Goal: Information Seeking & Learning: Check status

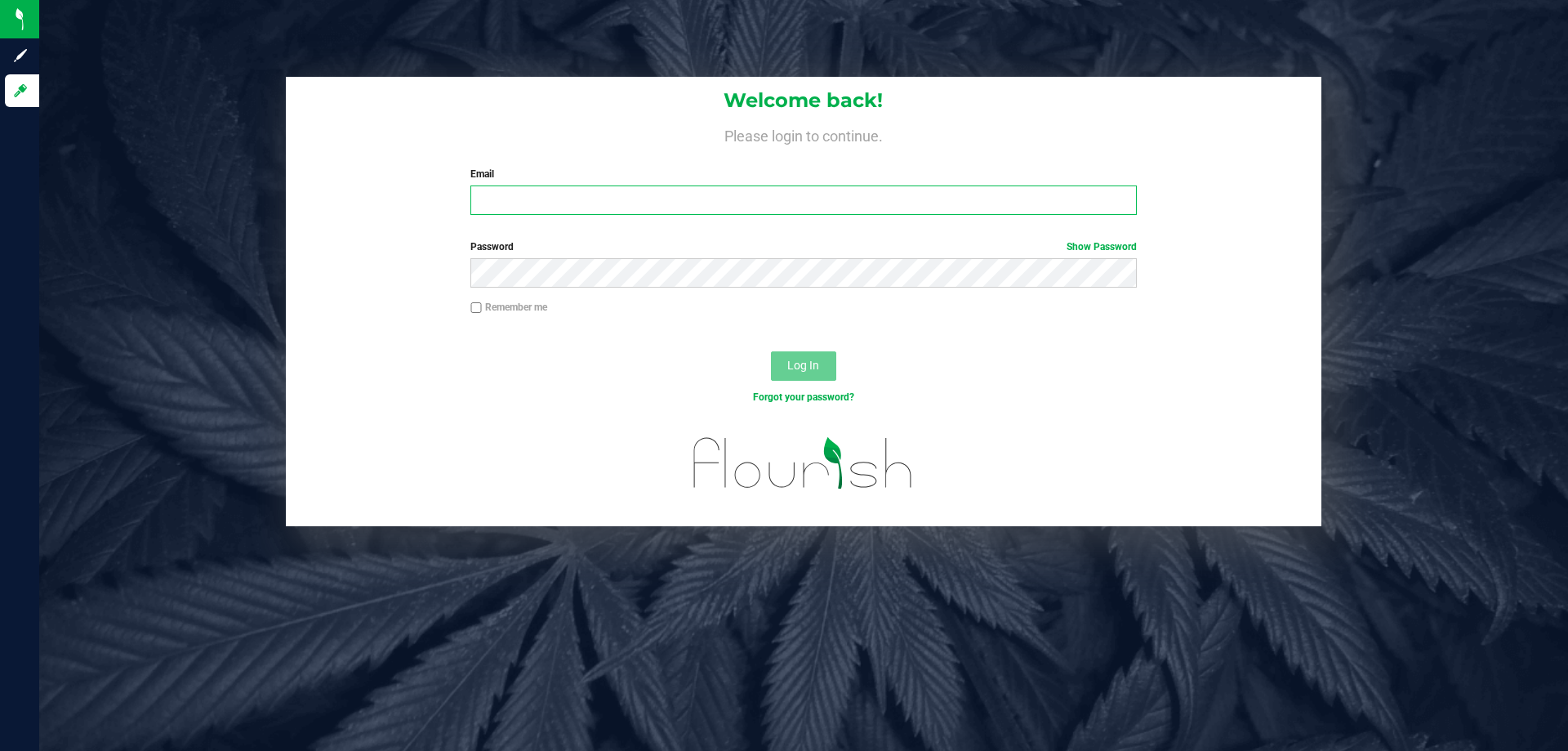
click at [585, 192] on input "Email" at bounding box center [803, 200] width 665 height 30
type input "[EMAIL_ADDRESS][DOMAIN_NAME]"
click at [771, 351] on button "Log In" at bounding box center [803, 366] width 65 height 30
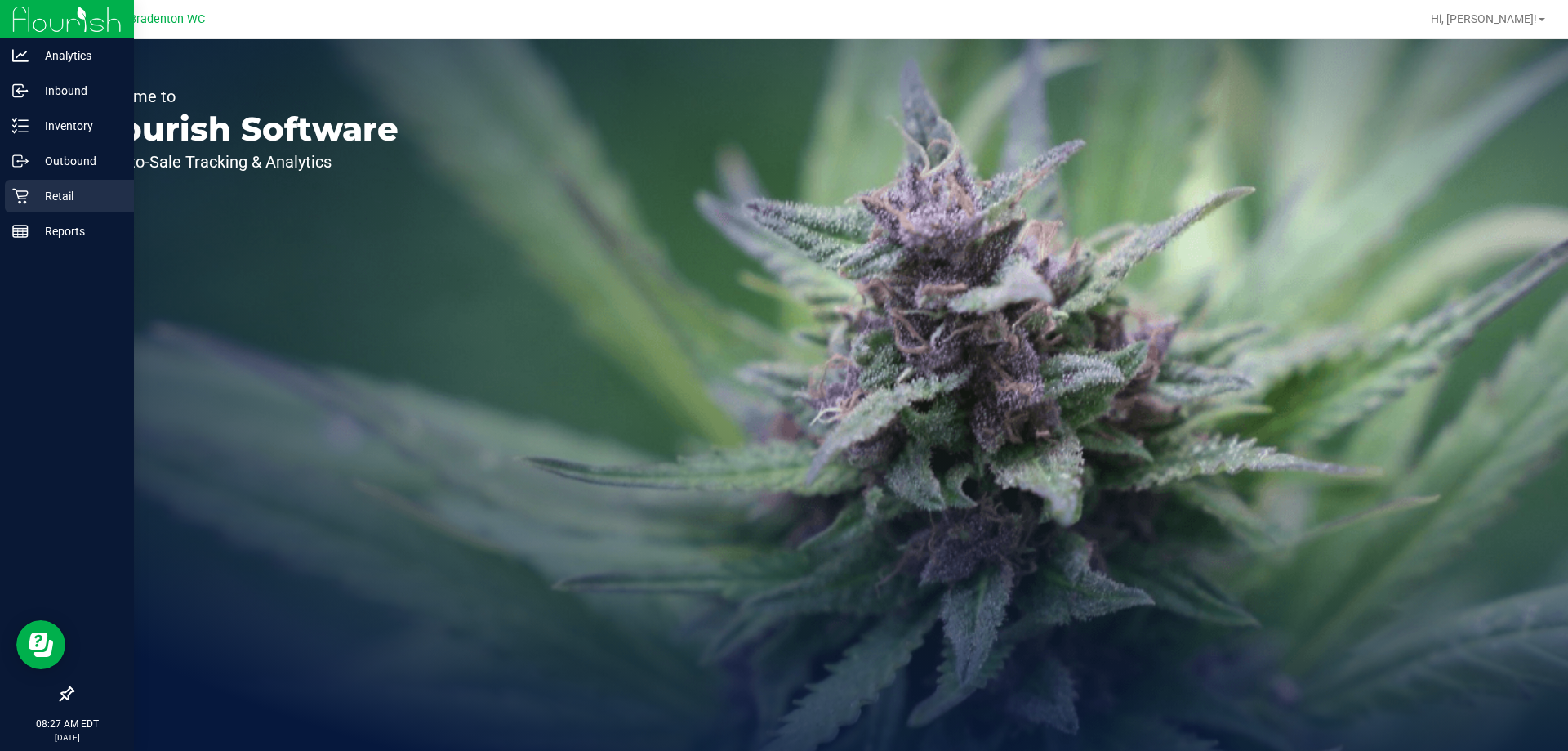
click at [66, 209] on div "Retail" at bounding box center [69, 195] width 129 height 33
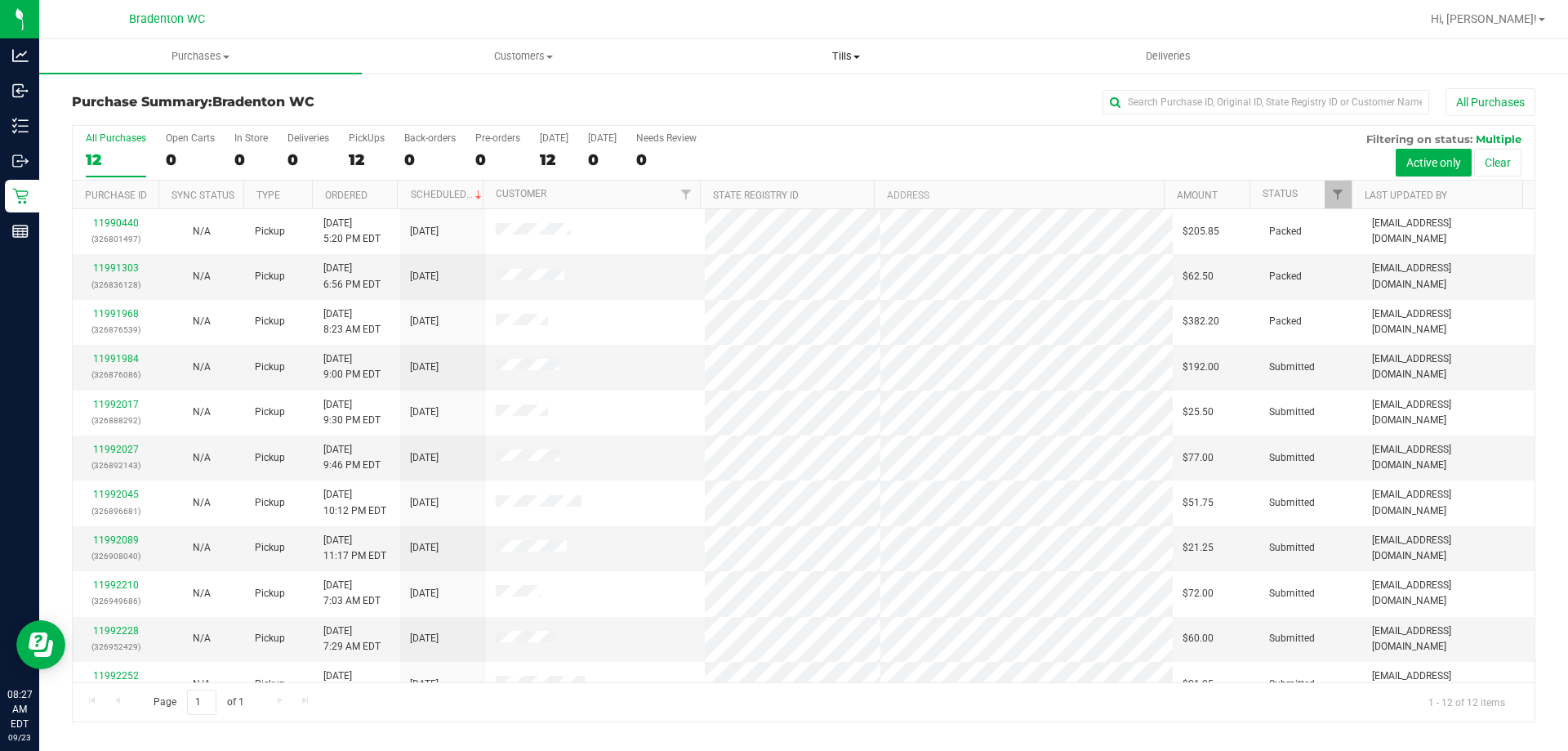
click at [849, 42] on uib-tab-heading "Tills Manage tills Reconcile e-payments" at bounding box center [845, 56] width 321 height 33
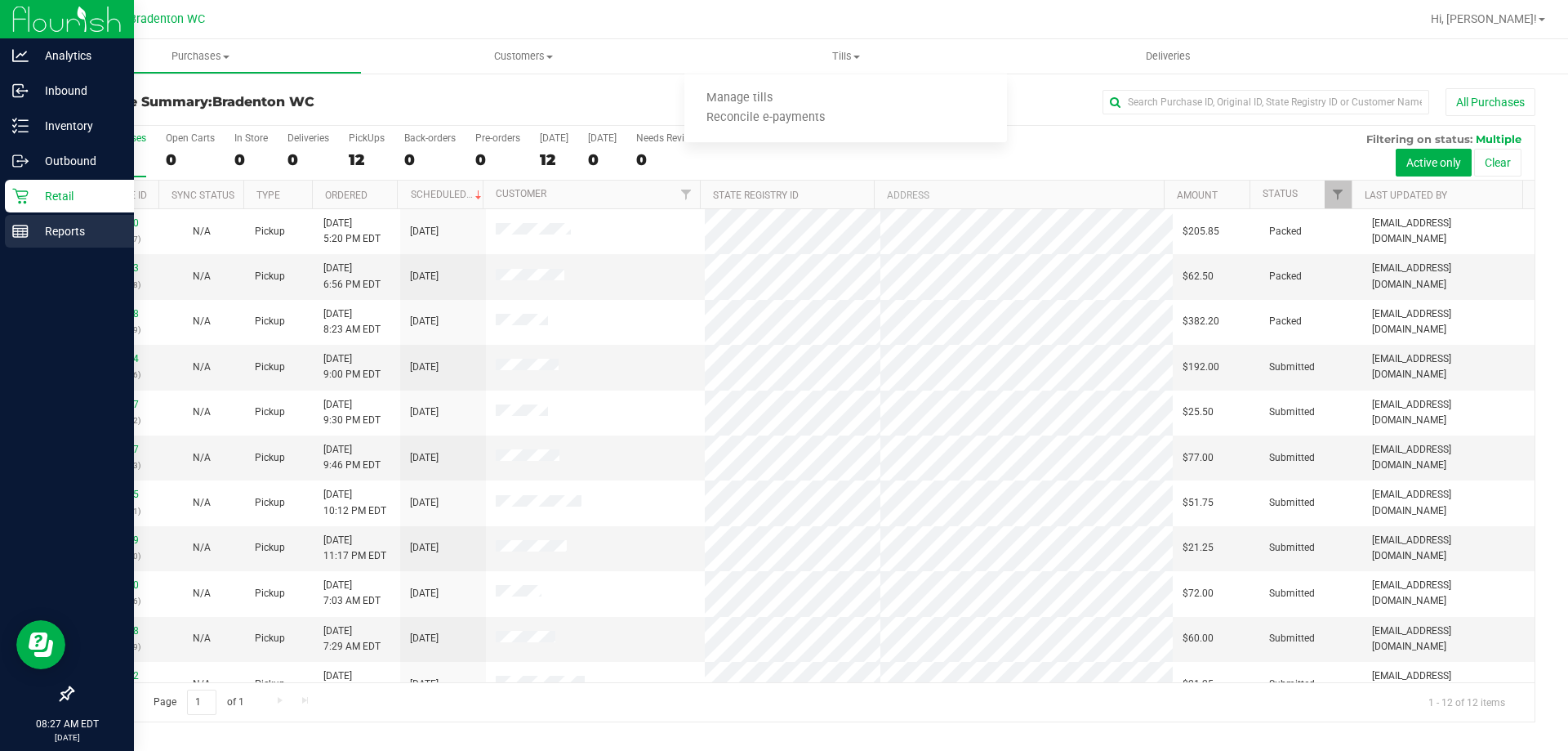
click at [64, 230] on p "Reports" at bounding box center [77, 231] width 98 height 20
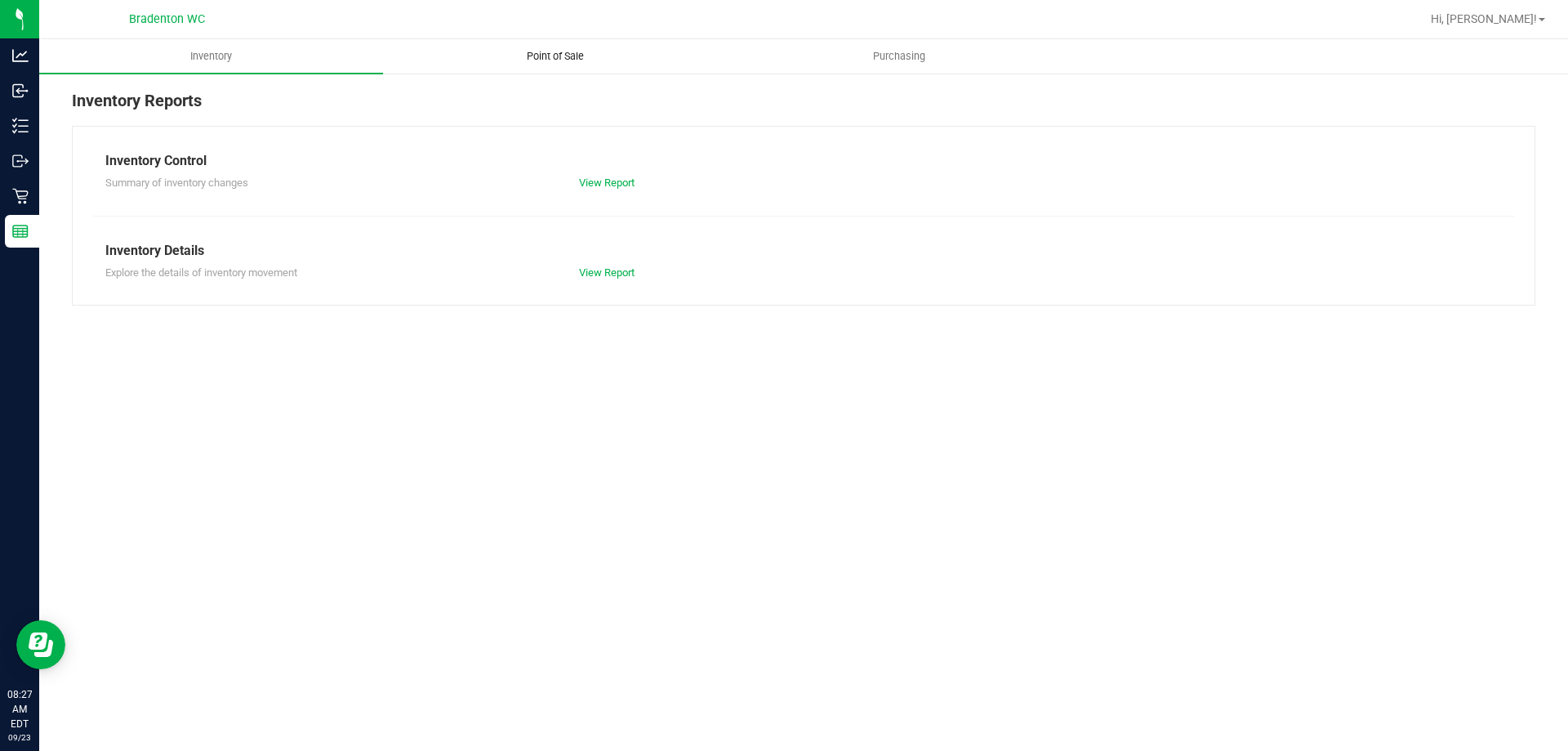
click at [572, 62] on span "Point of Sale" at bounding box center [555, 56] width 102 height 15
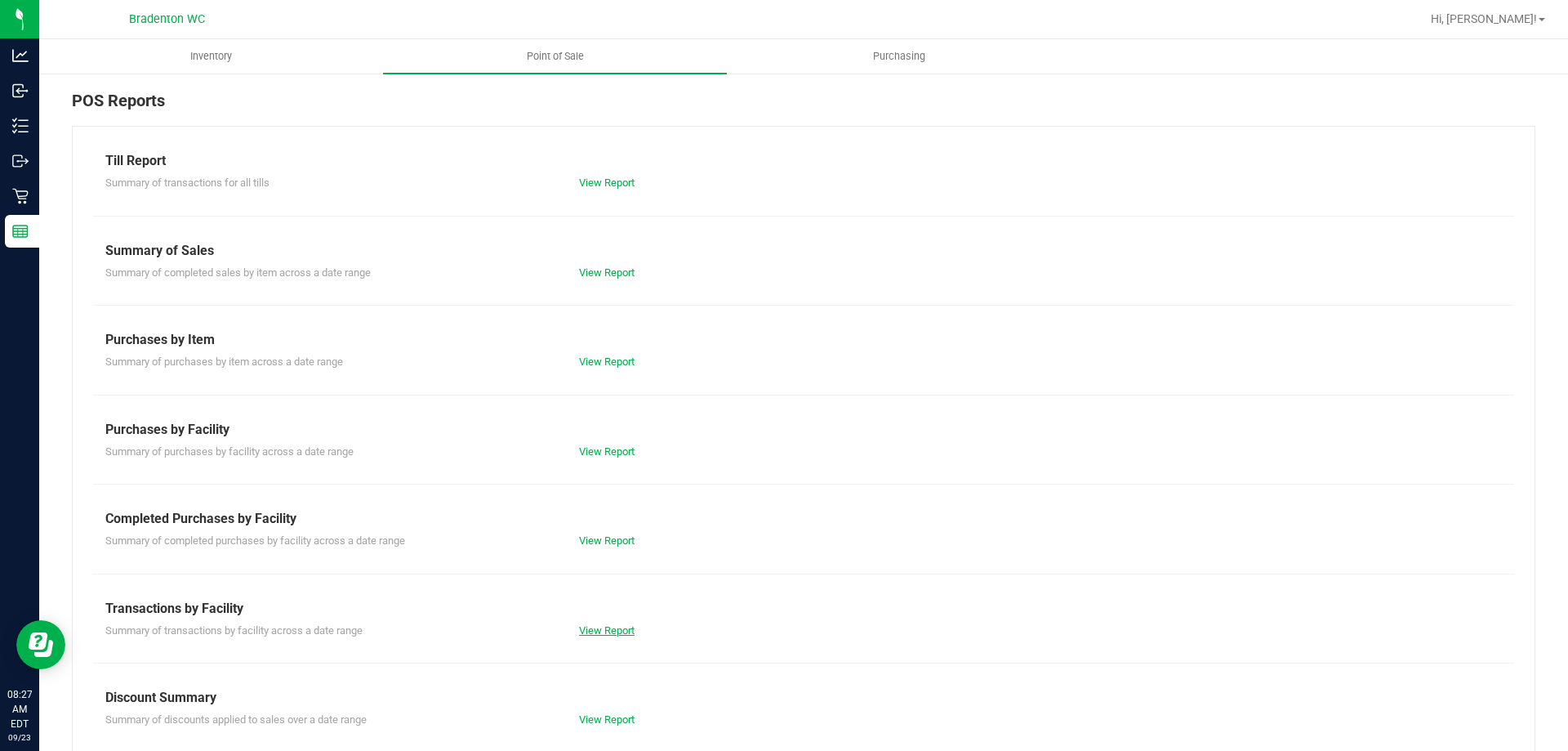
click at [601, 628] on link "View Report" at bounding box center [607, 630] width 55 height 12
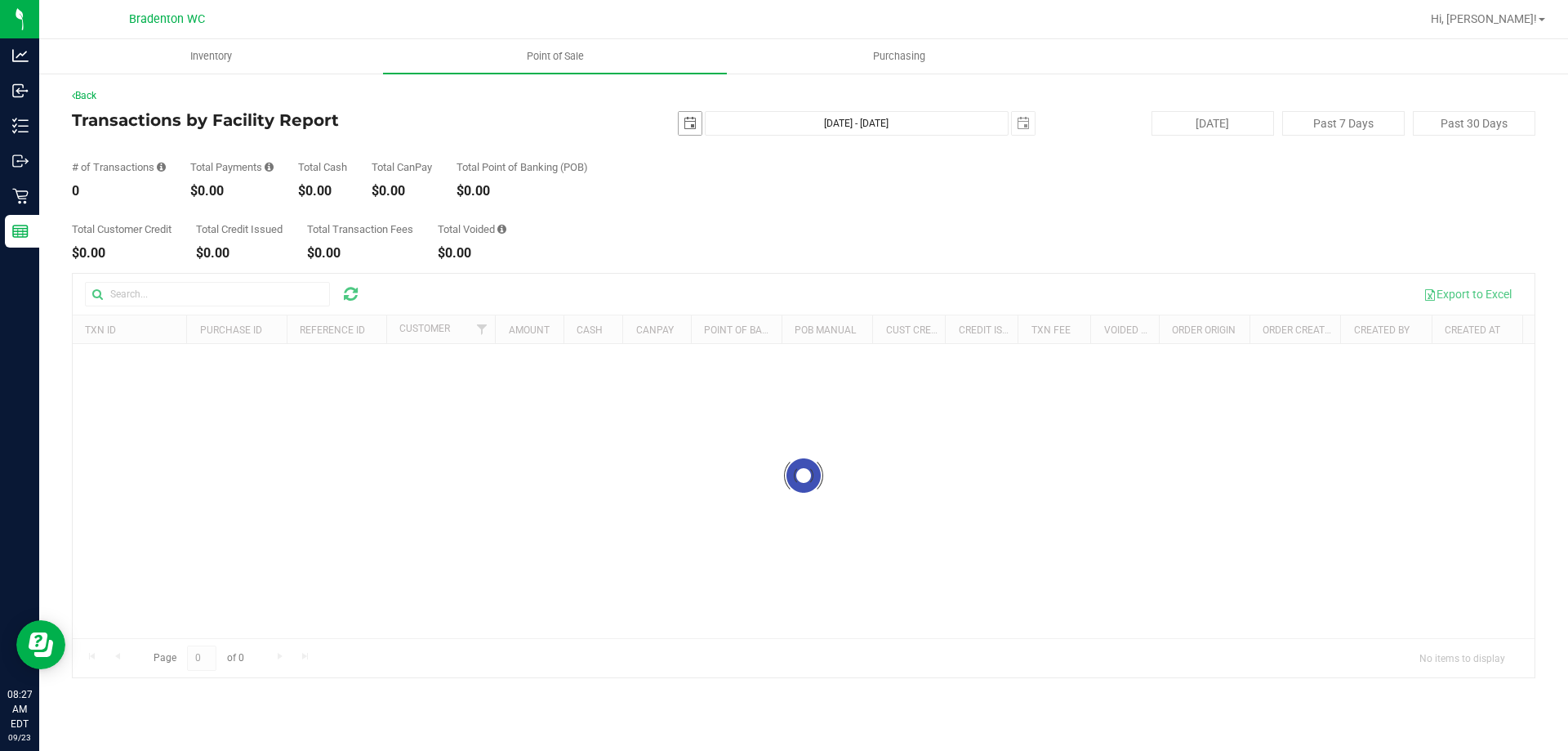
click at [684, 125] on span "select" at bounding box center [690, 122] width 13 height 13
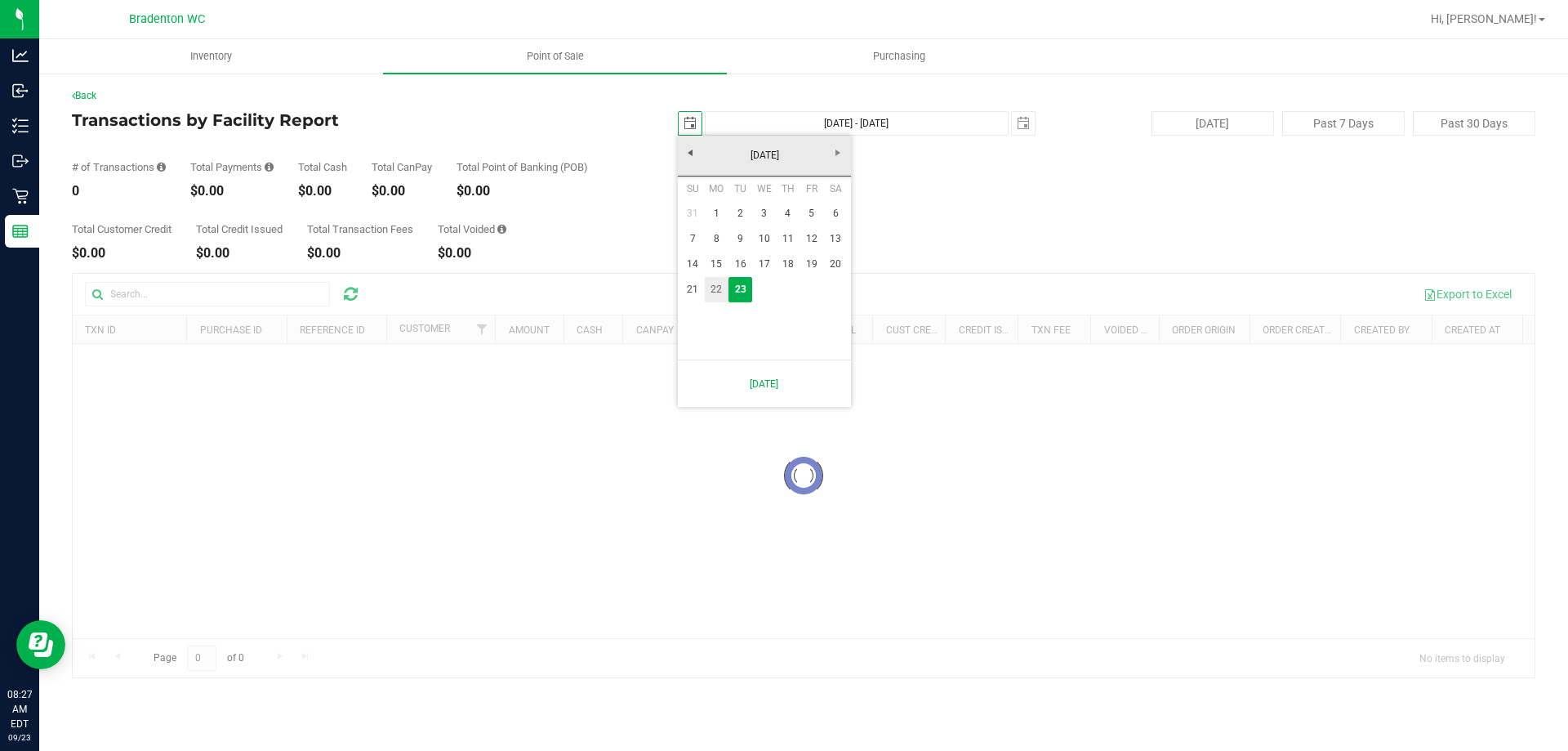
click at [713, 286] on link "22" at bounding box center [716, 290] width 24 height 26
type input "[DATE]"
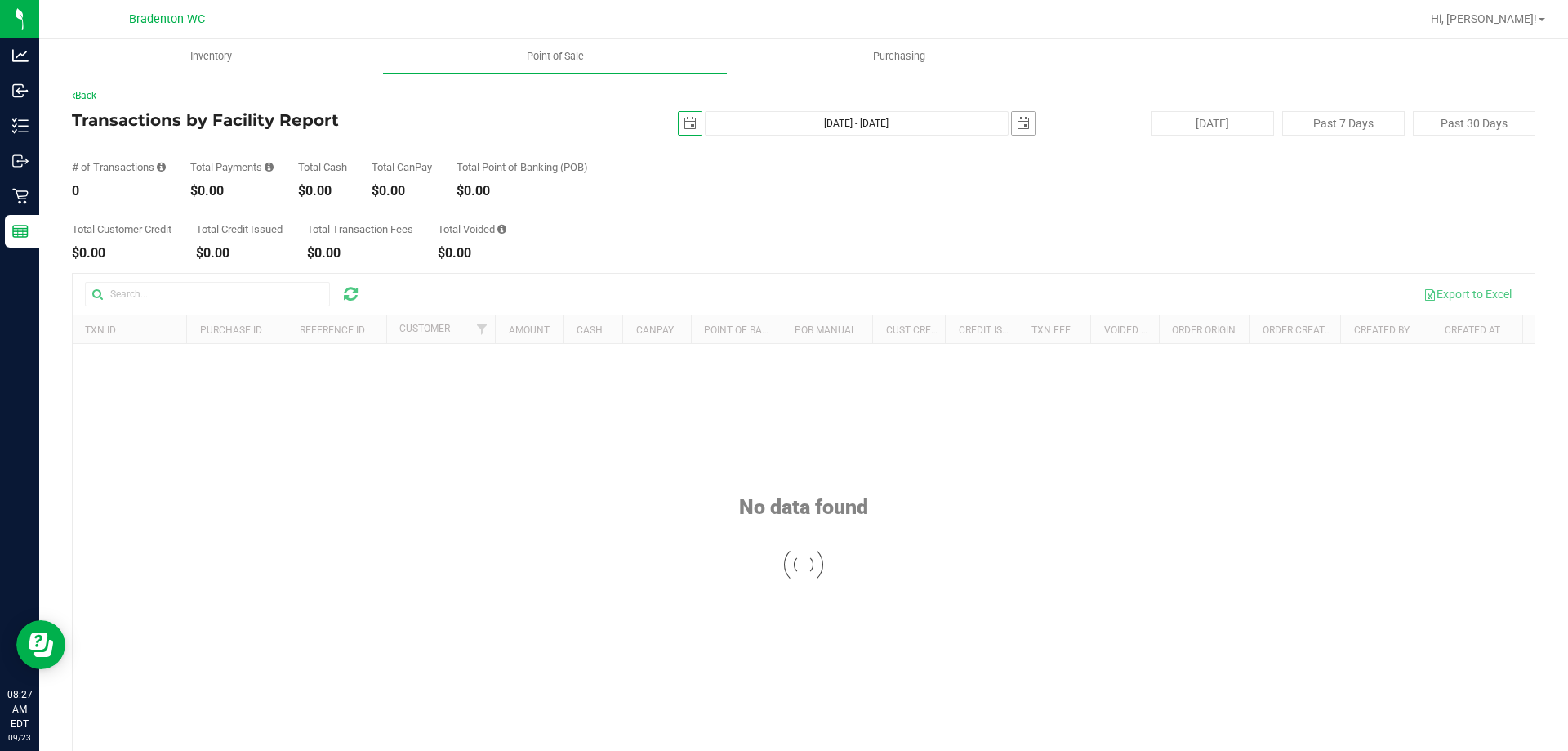
click at [1016, 123] on span "select" at bounding box center [1022, 122] width 13 height 13
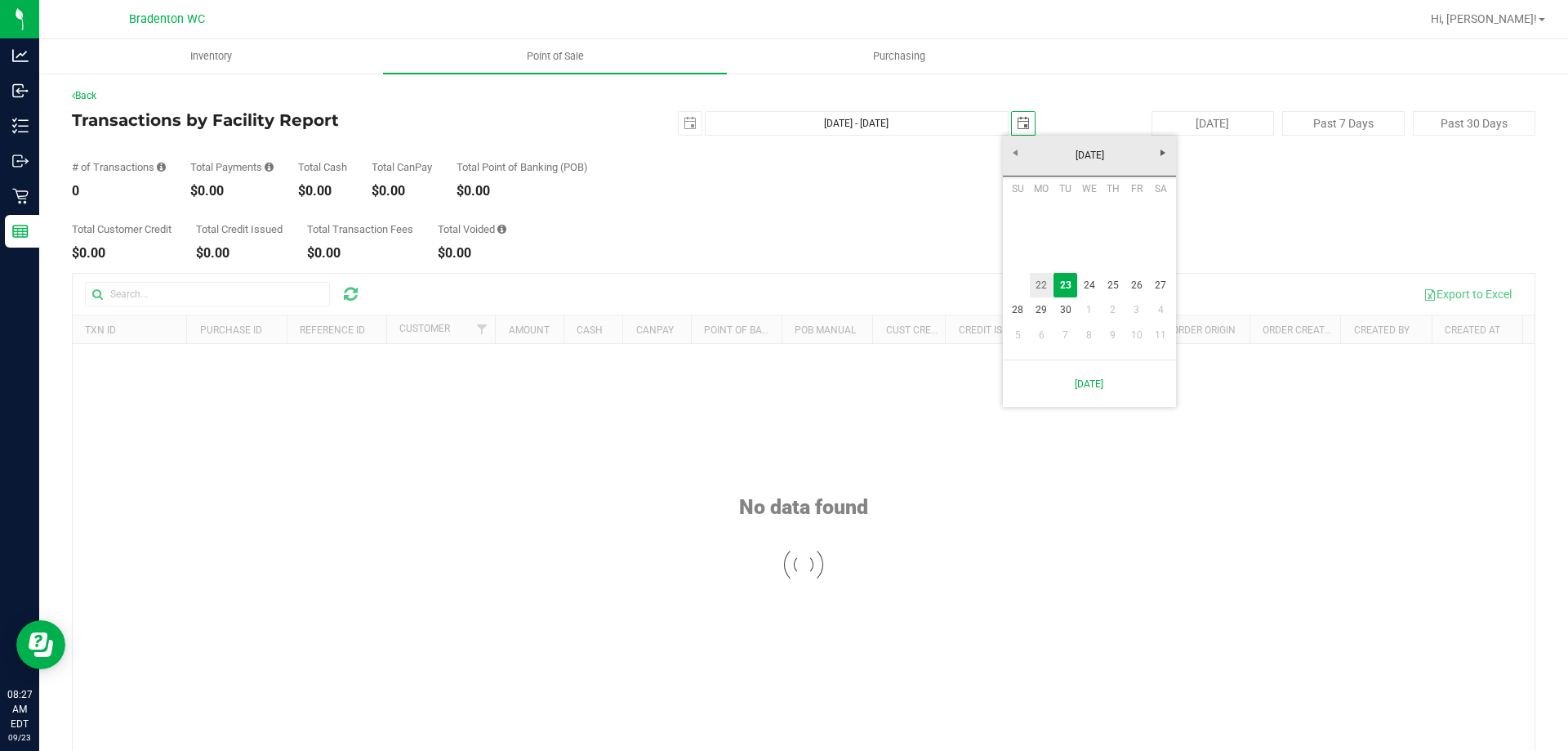
click at [1036, 281] on link "22" at bounding box center [1042, 285] width 24 height 26
type input "[DATE] - [DATE]"
type input "[DATE]"
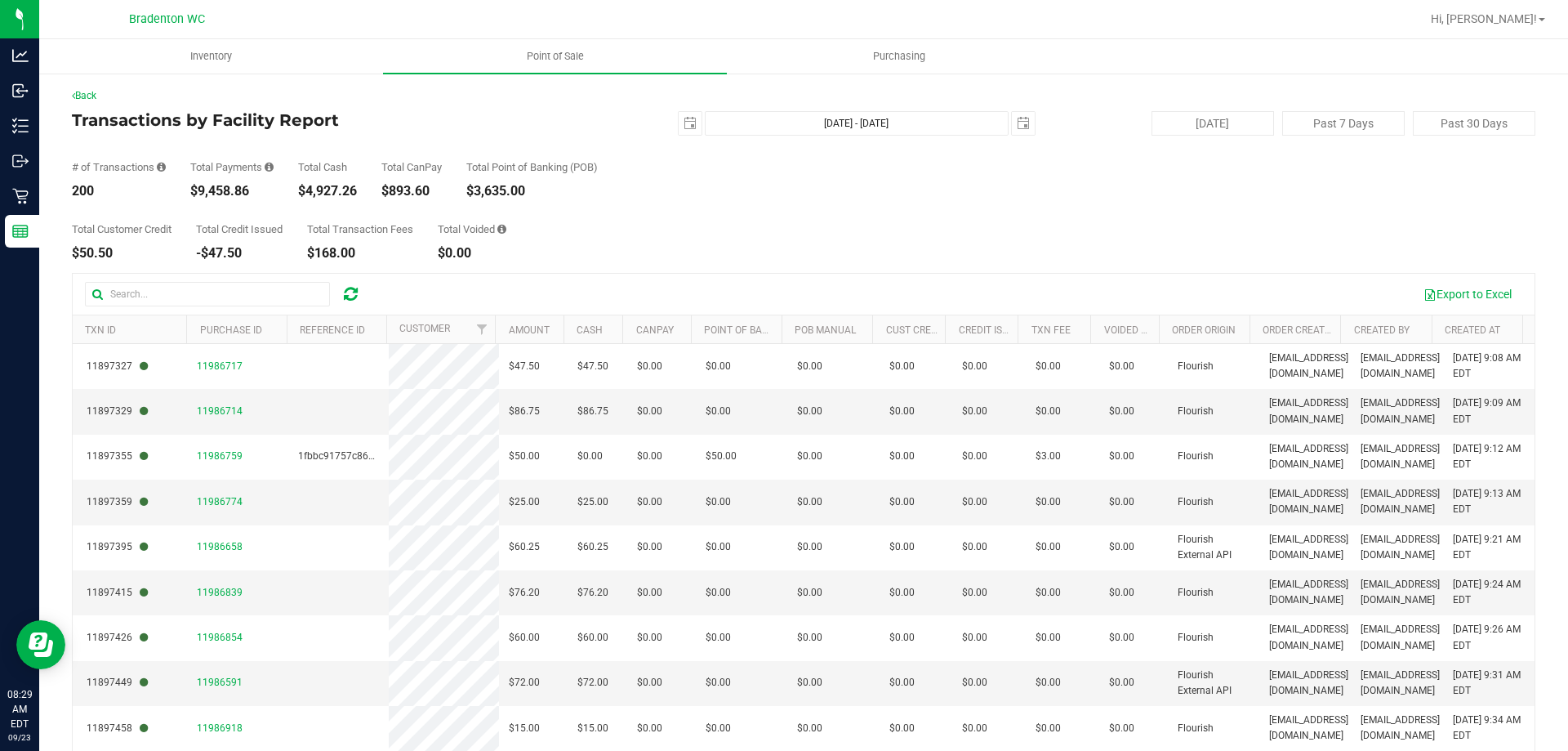
click at [855, 328] on th "POB Manual" at bounding box center [827, 329] width 91 height 29
click at [861, 327] on span at bounding box center [867, 330] width 13 height 13
click at [550, 332] on th "Amount" at bounding box center [528, 329] width 68 height 29
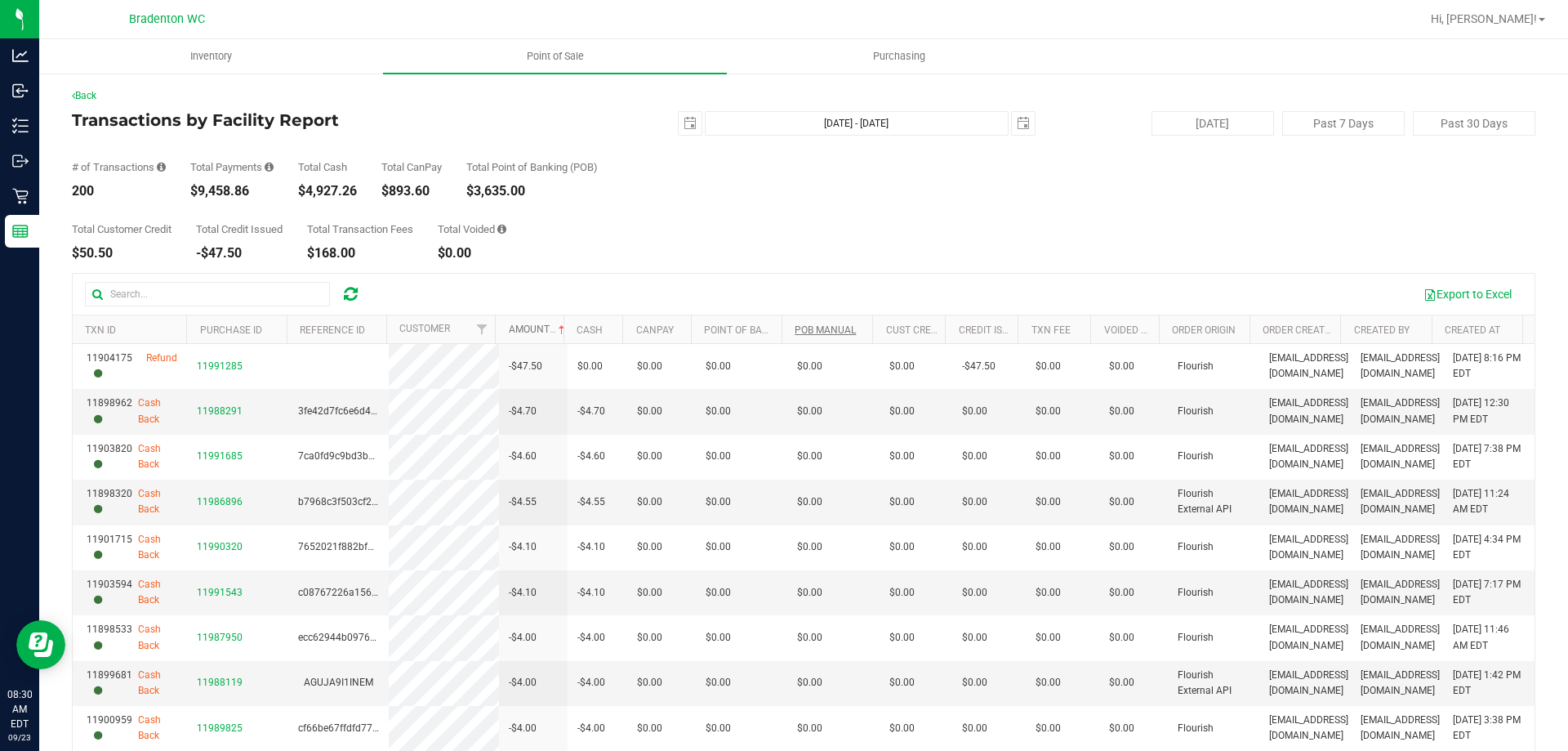
click at [556, 332] on span at bounding box center [561, 330] width 13 height 13
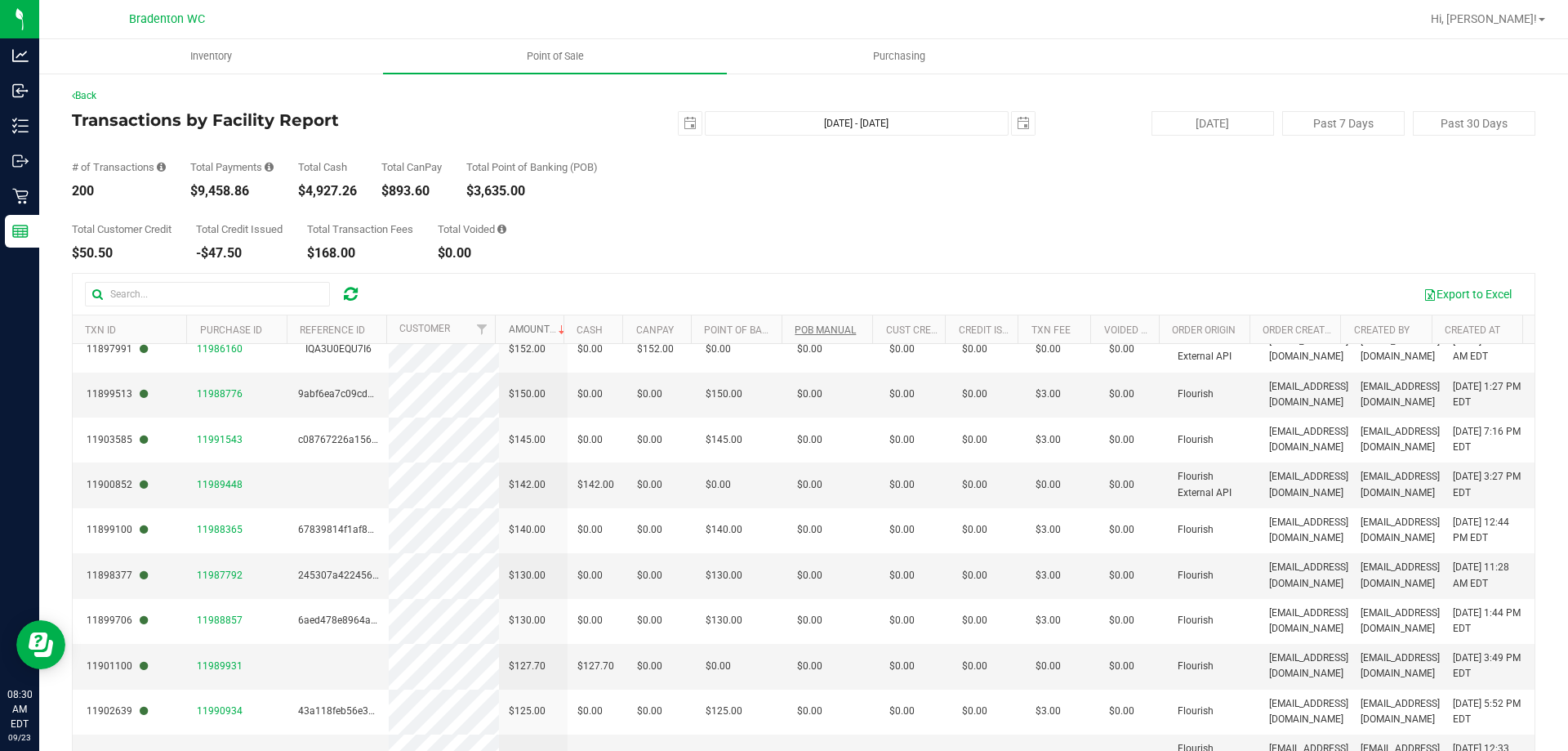
scroll to position [409, 0]
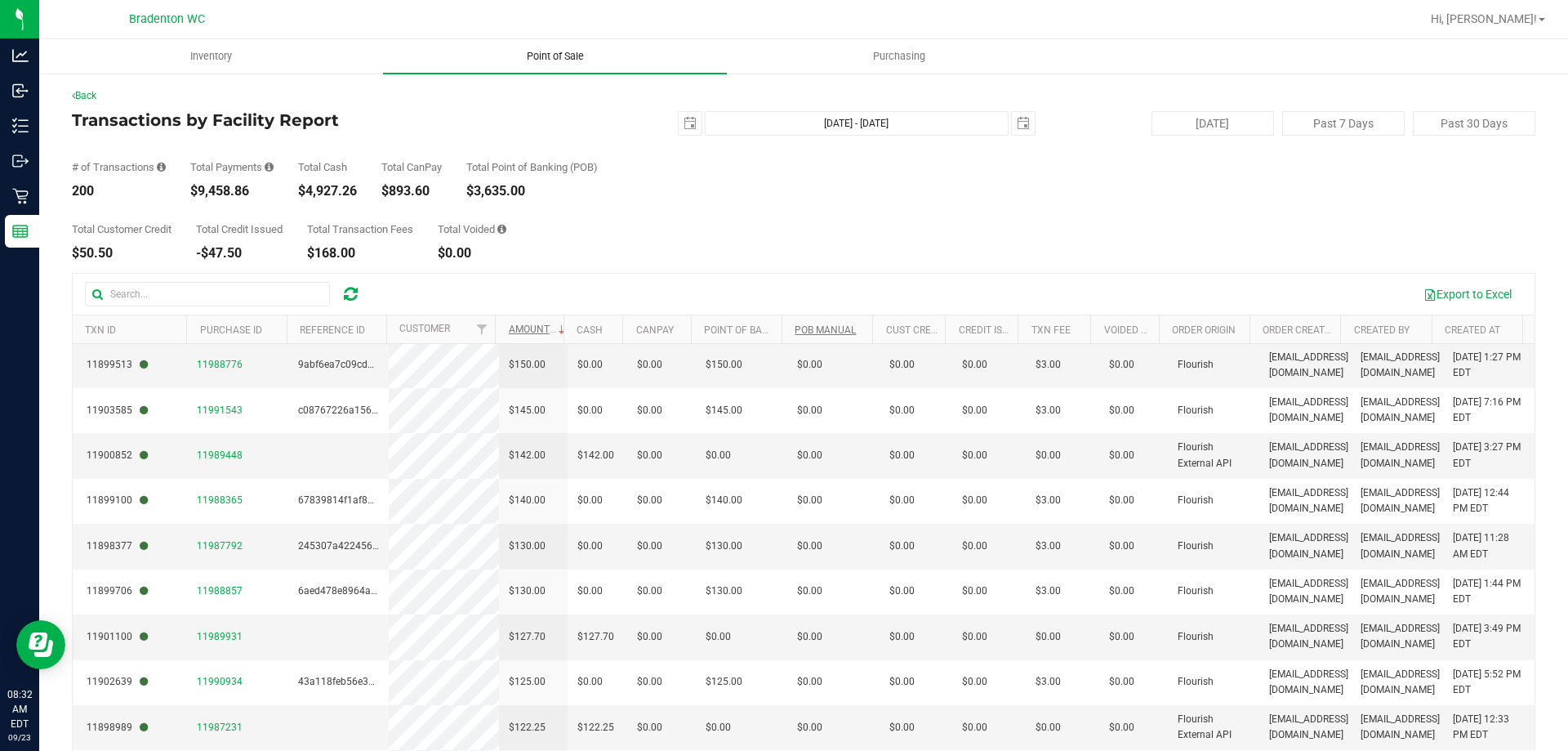
click at [546, 55] on span "Point of Sale" at bounding box center [555, 56] width 102 height 15
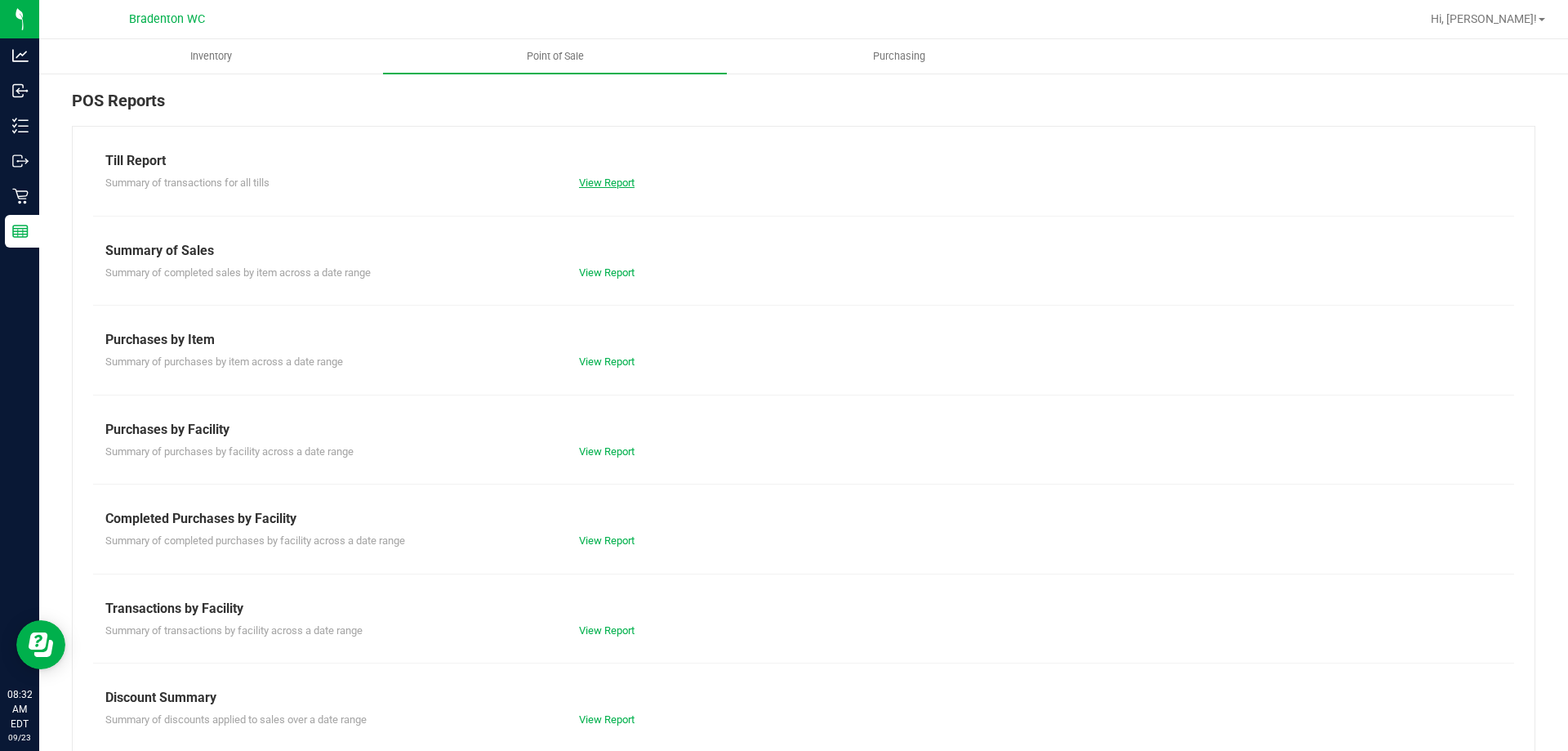
click at [601, 183] on link "View Report" at bounding box center [607, 183] width 55 height 12
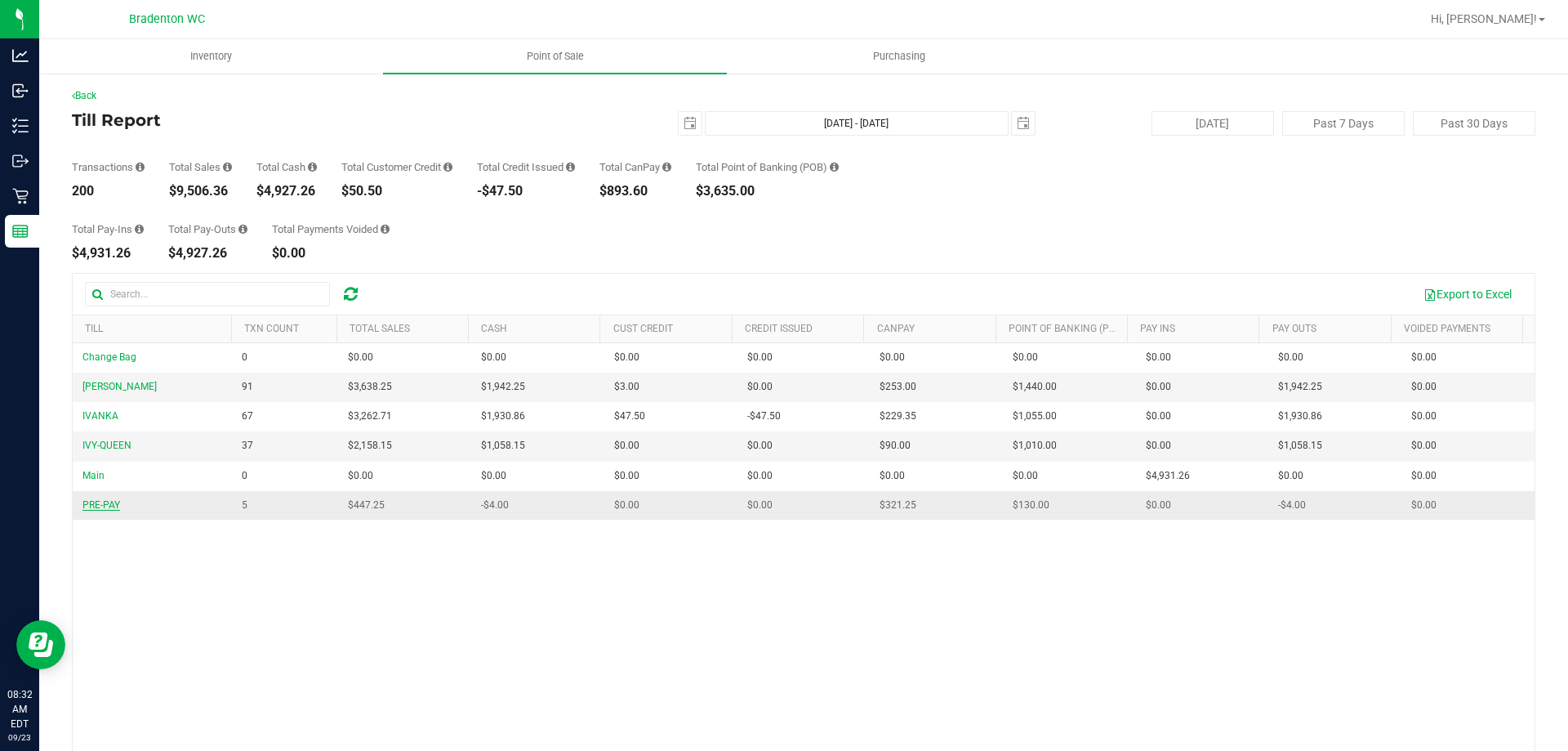
click at [112, 504] on span "PRE-PAY" at bounding box center [102, 505] width 37 height 12
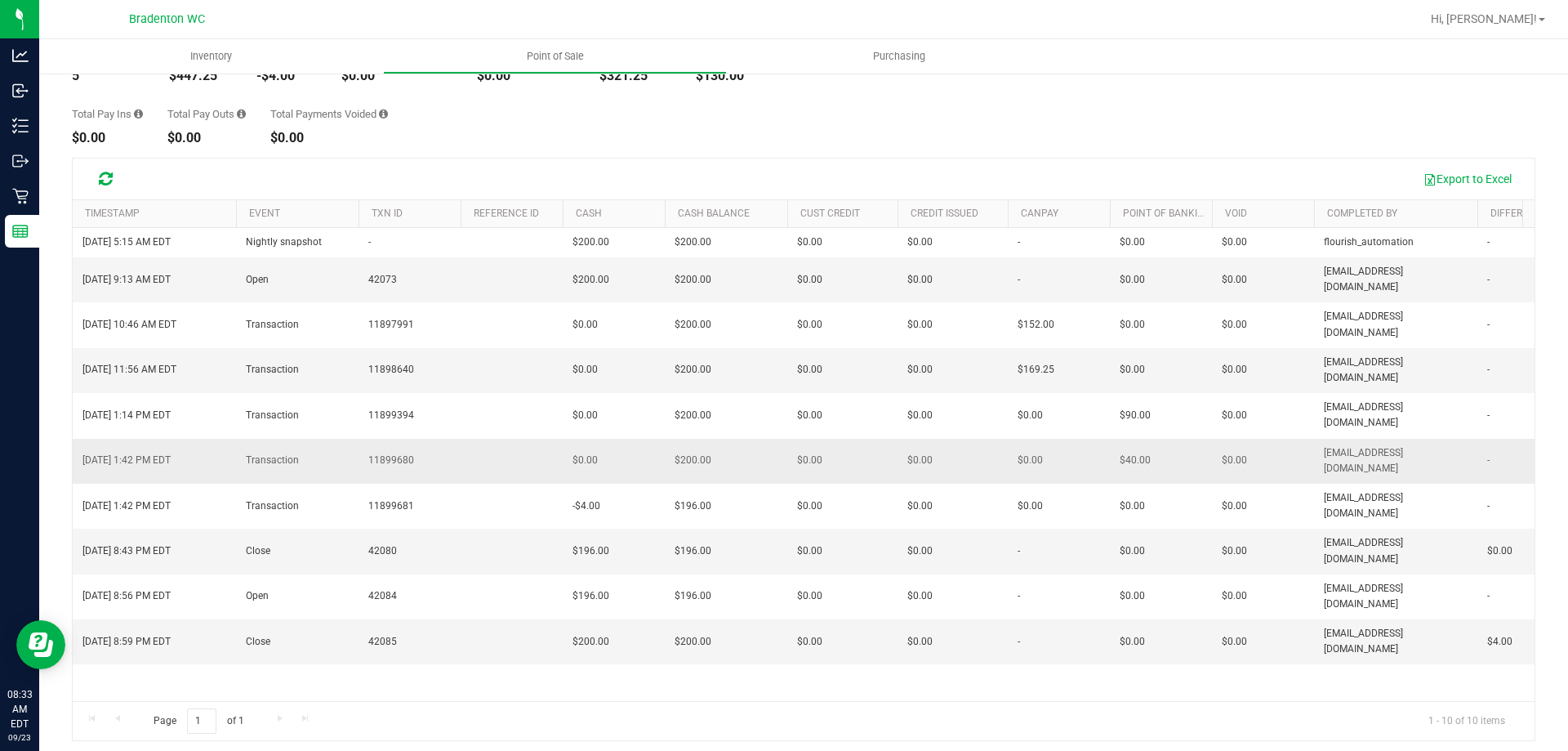
scroll to position [121, 0]
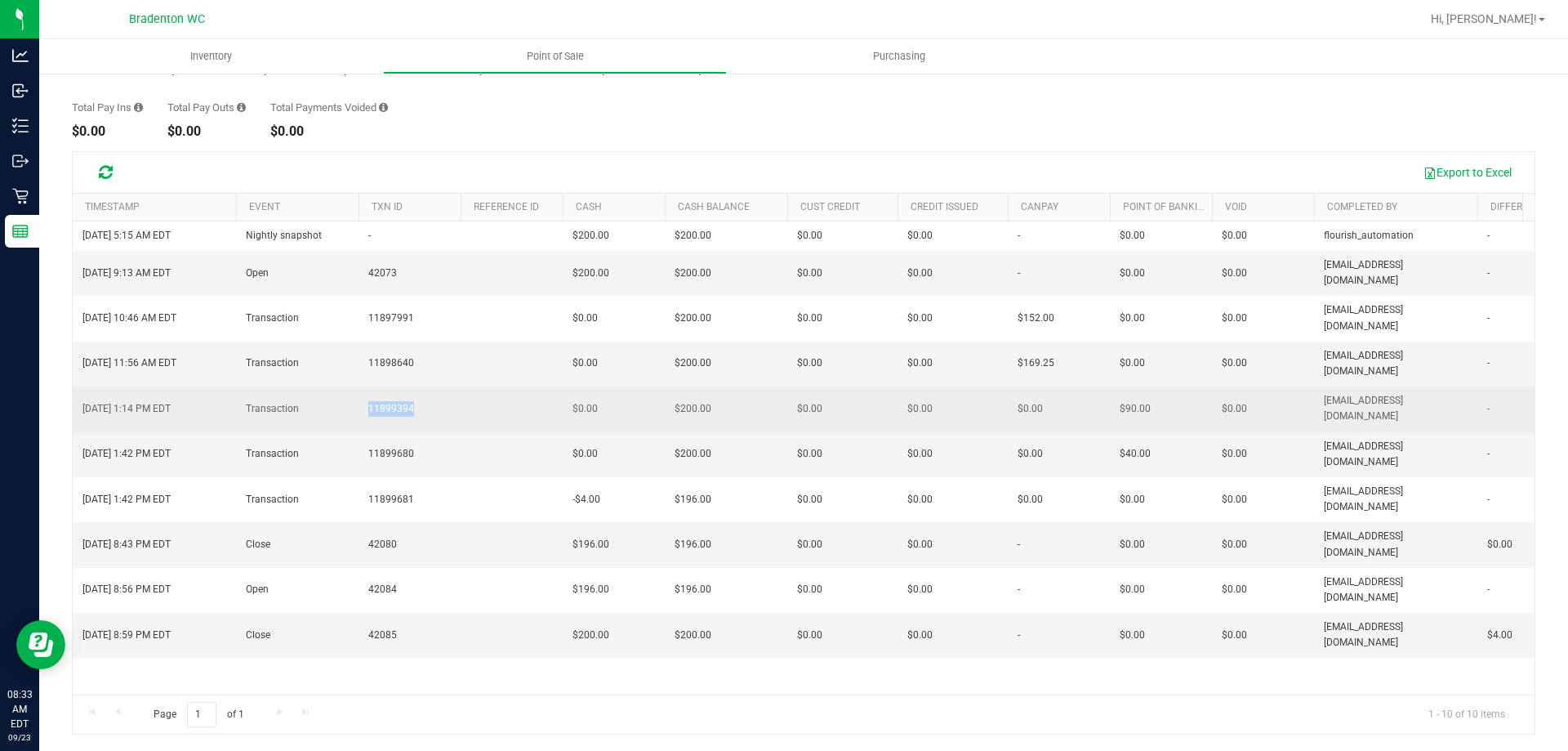
drag, startPoint x: 365, startPoint y: 350, endPoint x: 411, endPoint y: 359, distance: 46.9
click at [411, 386] on td "11899394" at bounding box center [409, 409] width 102 height 45
copy span "11899394"
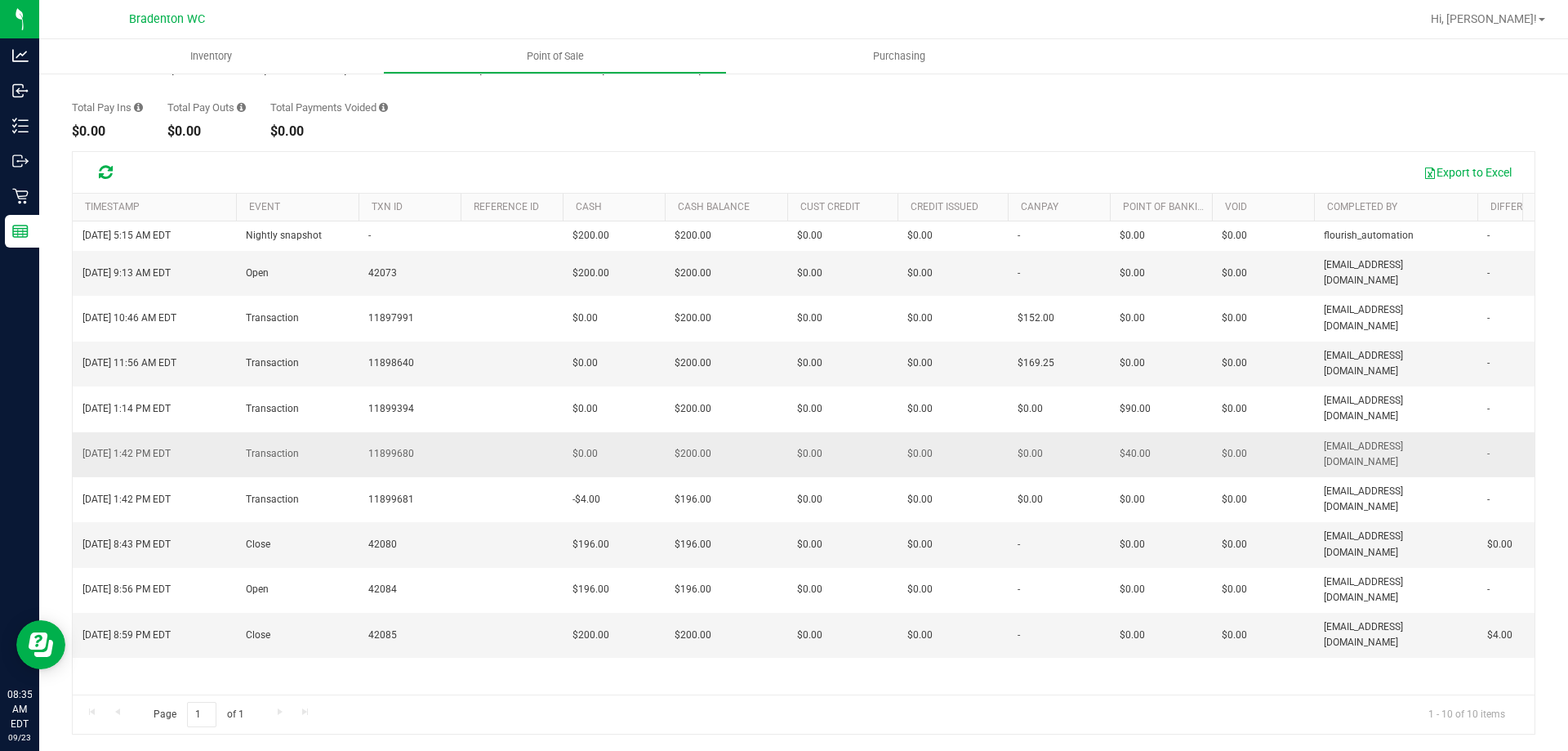
click at [389, 446] on span "11899680" at bounding box center [391, 454] width 45 height 16
copy span "11899680"
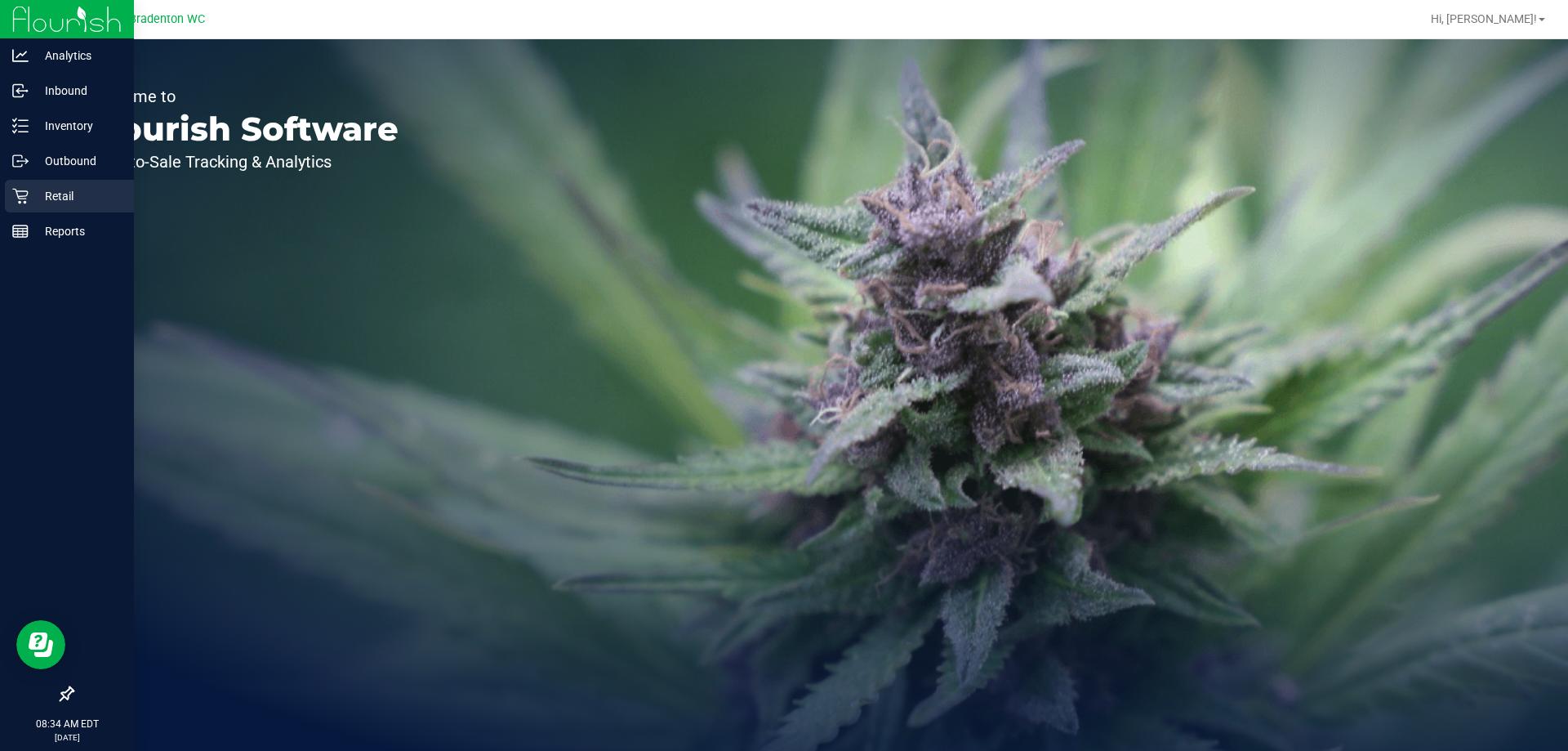
click at [96, 186] on div "Retail" at bounding box center [69, 195] width 129 height 33
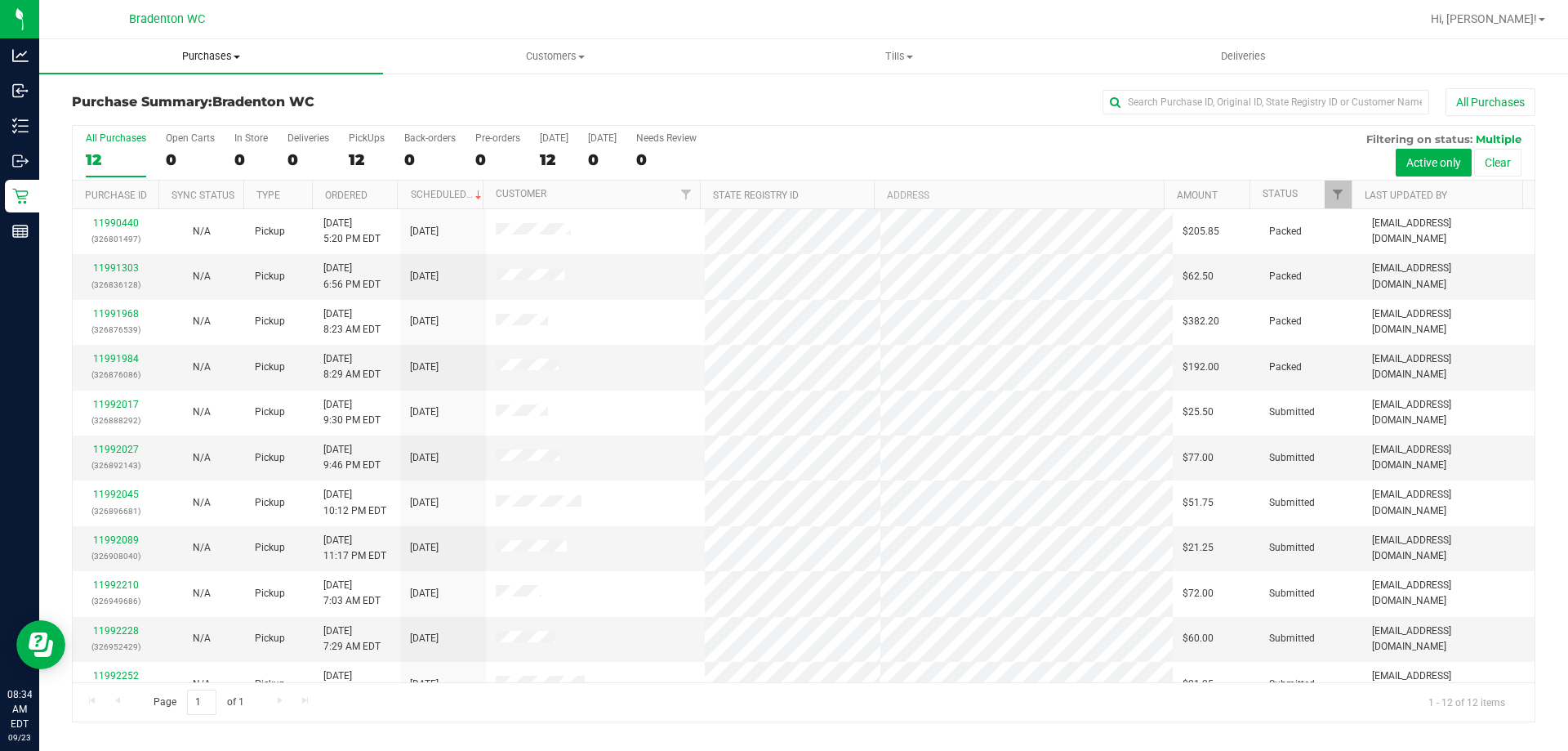
click at [208, 53] on span "Purchases" at bounding box center [211, 56] width 343 height 15
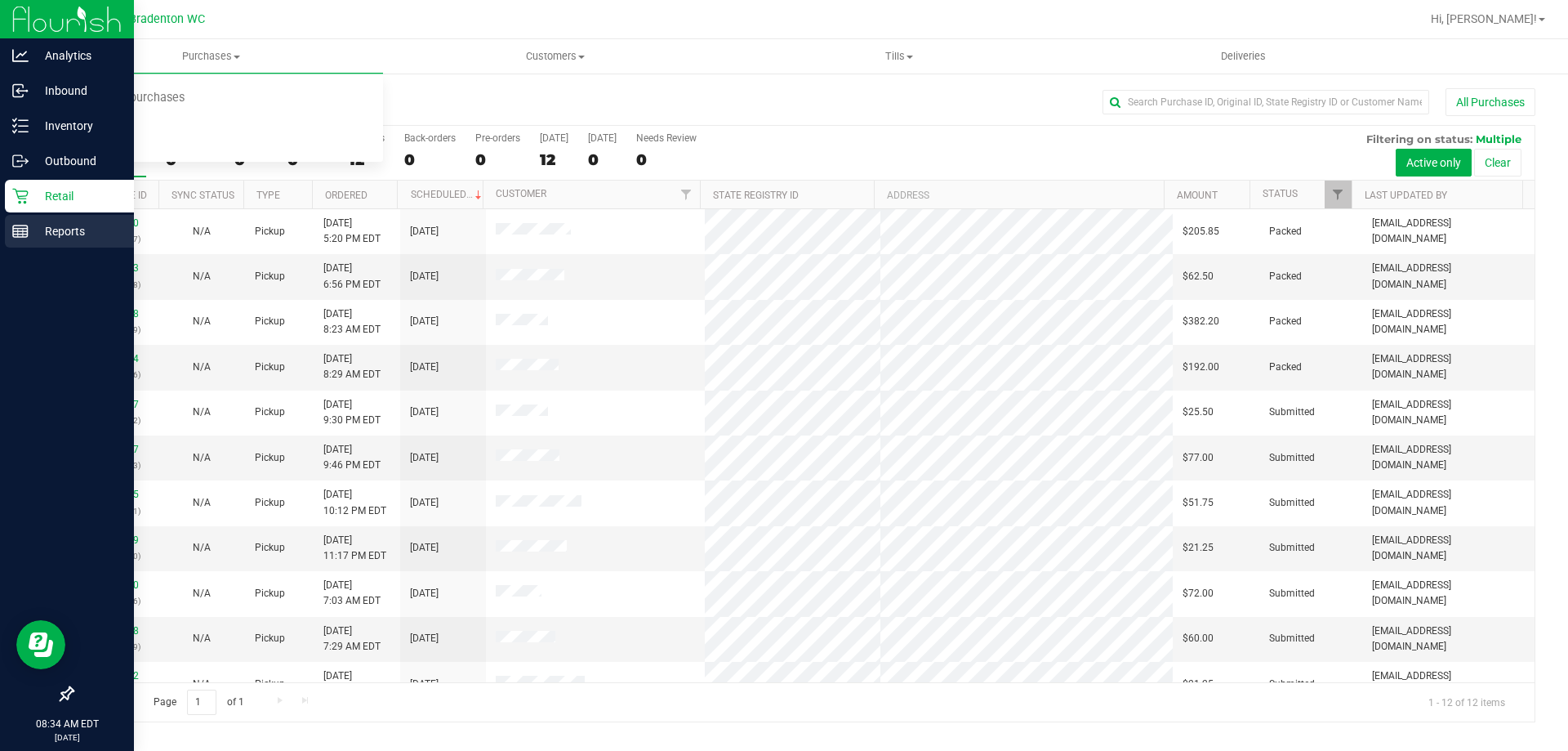
click at [56, 225] on p "Reports" at bounding box center [77, 231] width 98 height 20
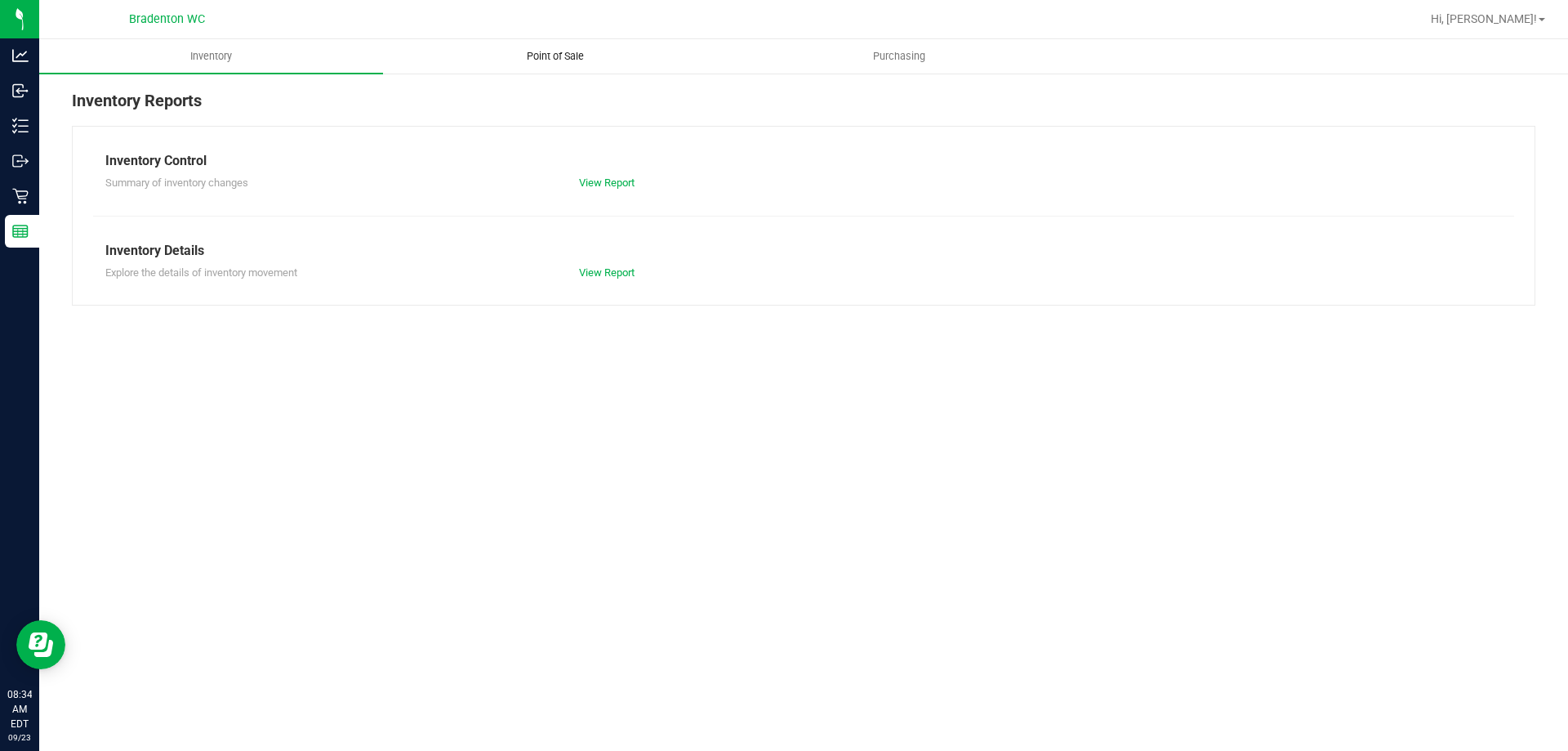
click at [550, 56] on span "Point of Sale" at bounding box center [555, 56] width 102 height 15
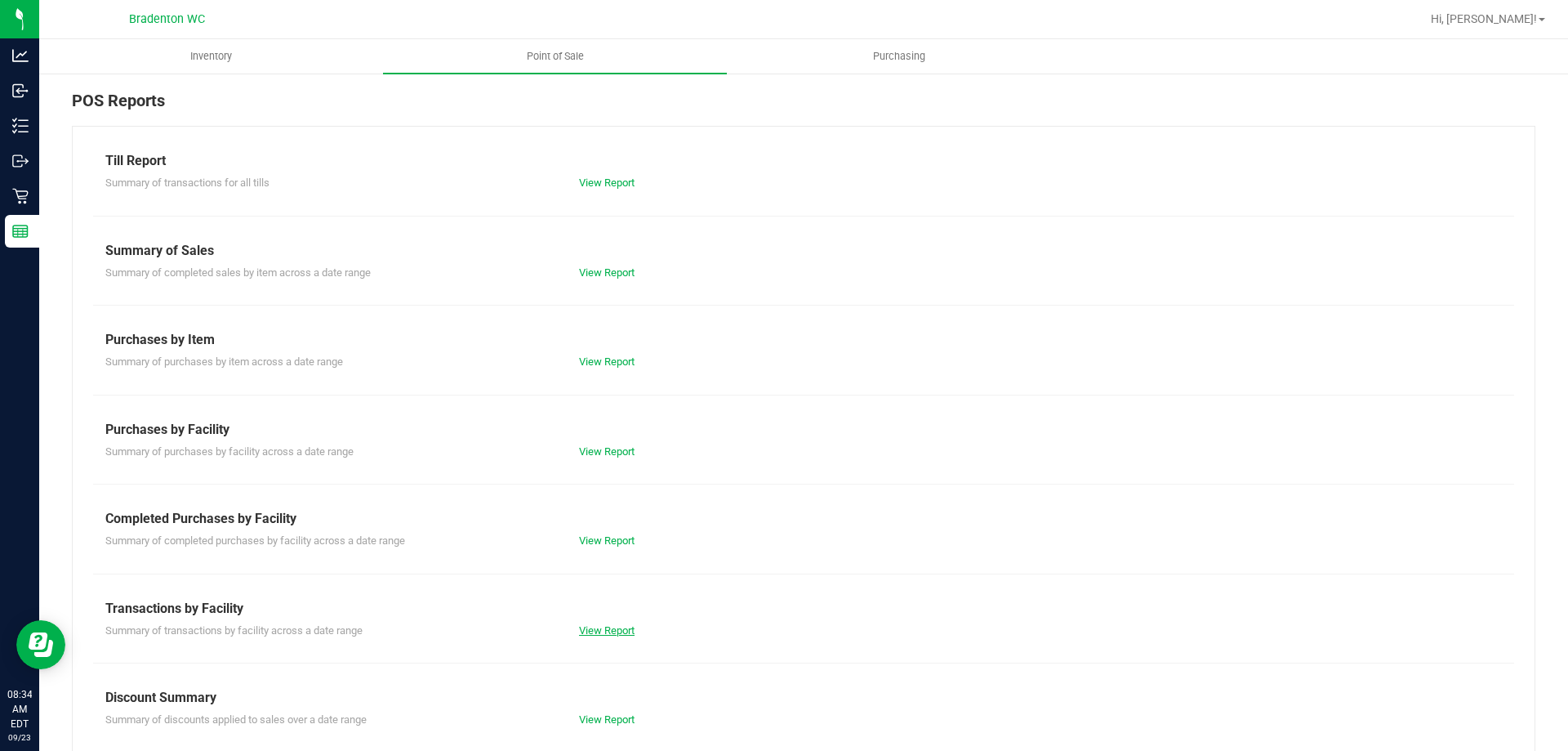
click at [588, 633] on link "View Report" at bounding box center [607, 630] width 55 height 12
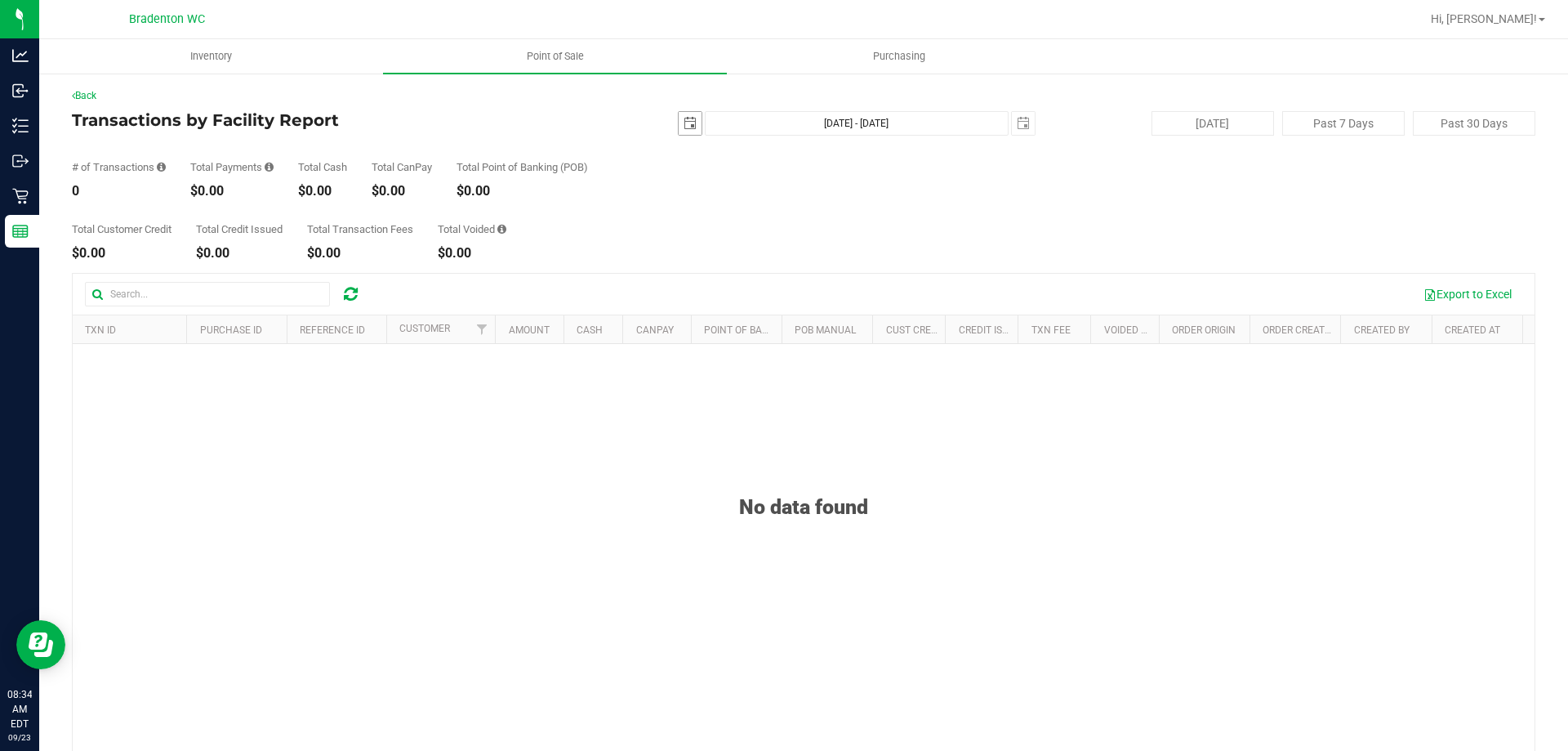
click at [679, 123] on span "select" at bounding box center [690, 122] width 23 height 23
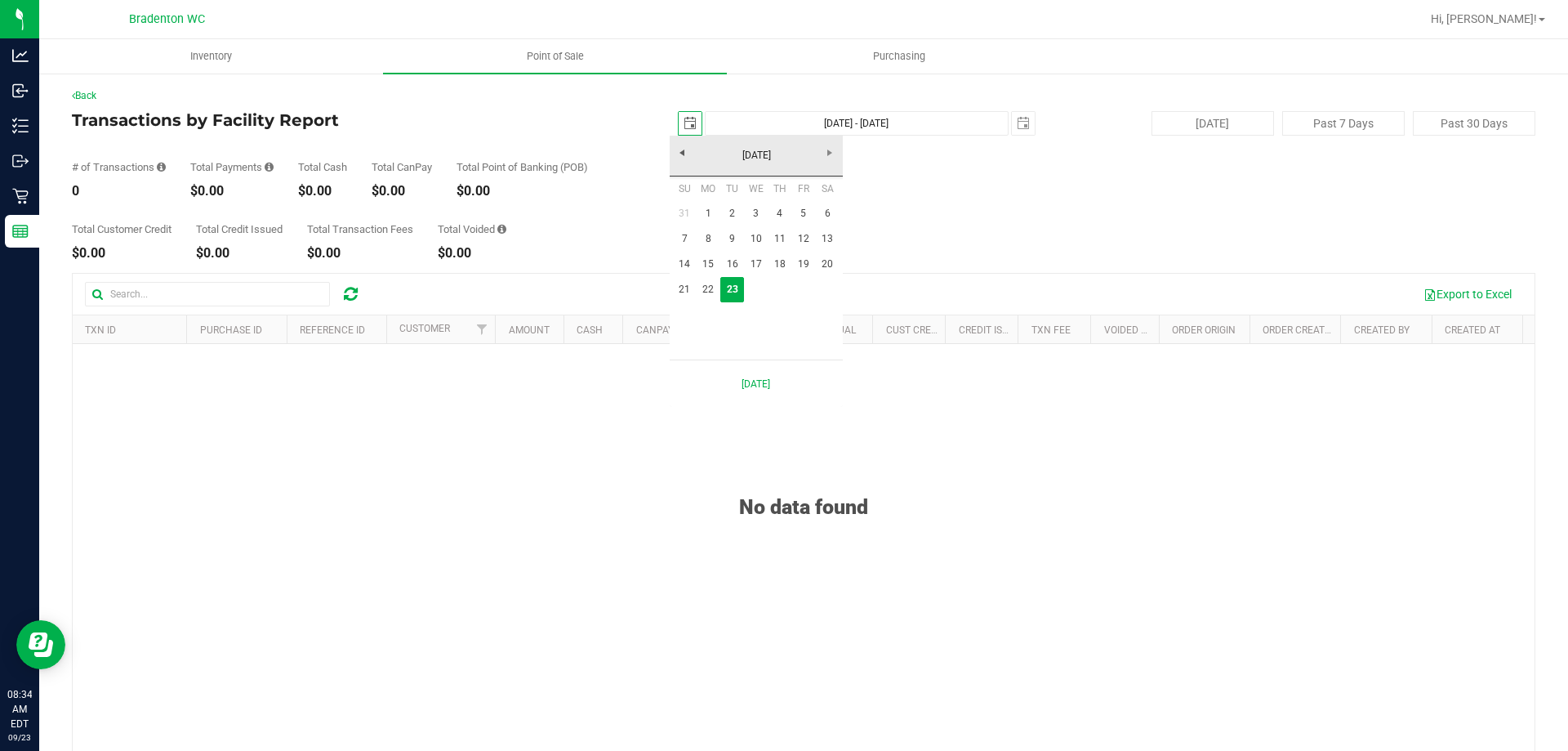
scroll to position [0, 40]
click at [709, 283] on link "22" at bounding box center [709, 290] width 24 height 26
type input "[DATE]"
type input "[DATE] - [DATE]"
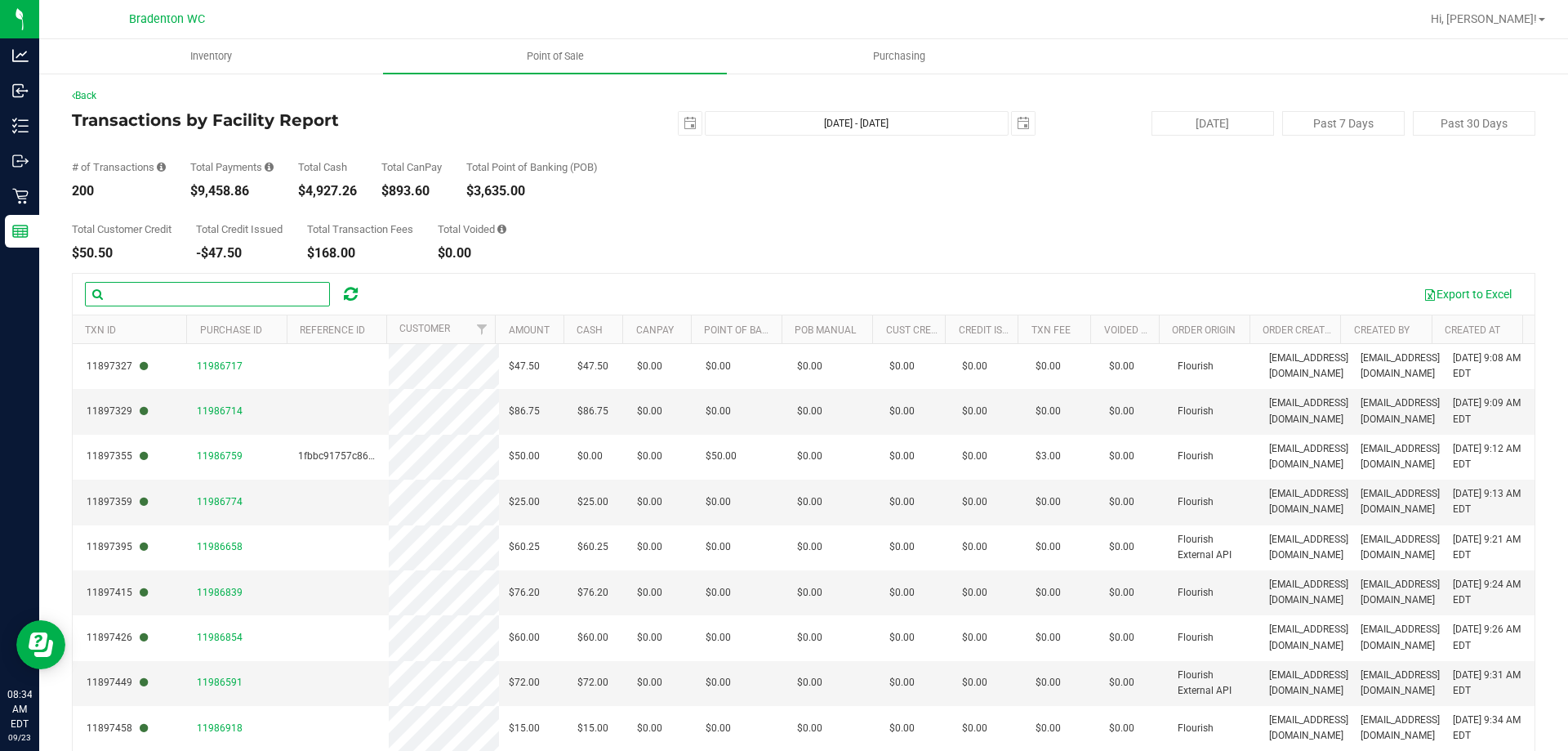
click at [158, 286] on input "text" at bounding box center [207, 293] width 245 height 25
paste input "11899394"
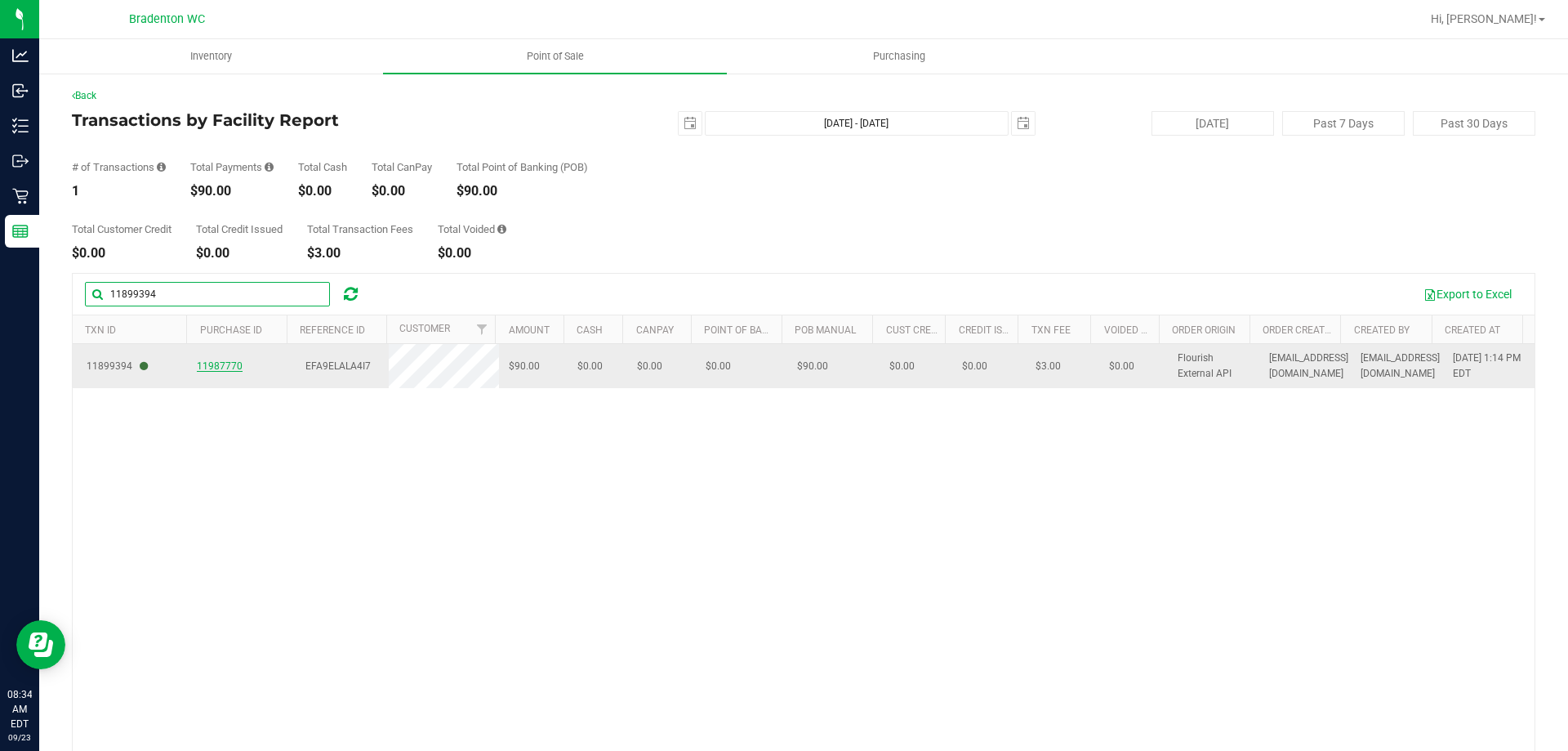
type input "11899394"
click at [207, 369] on span "11987770" at bounding box center [219, 366] width 45 height 12
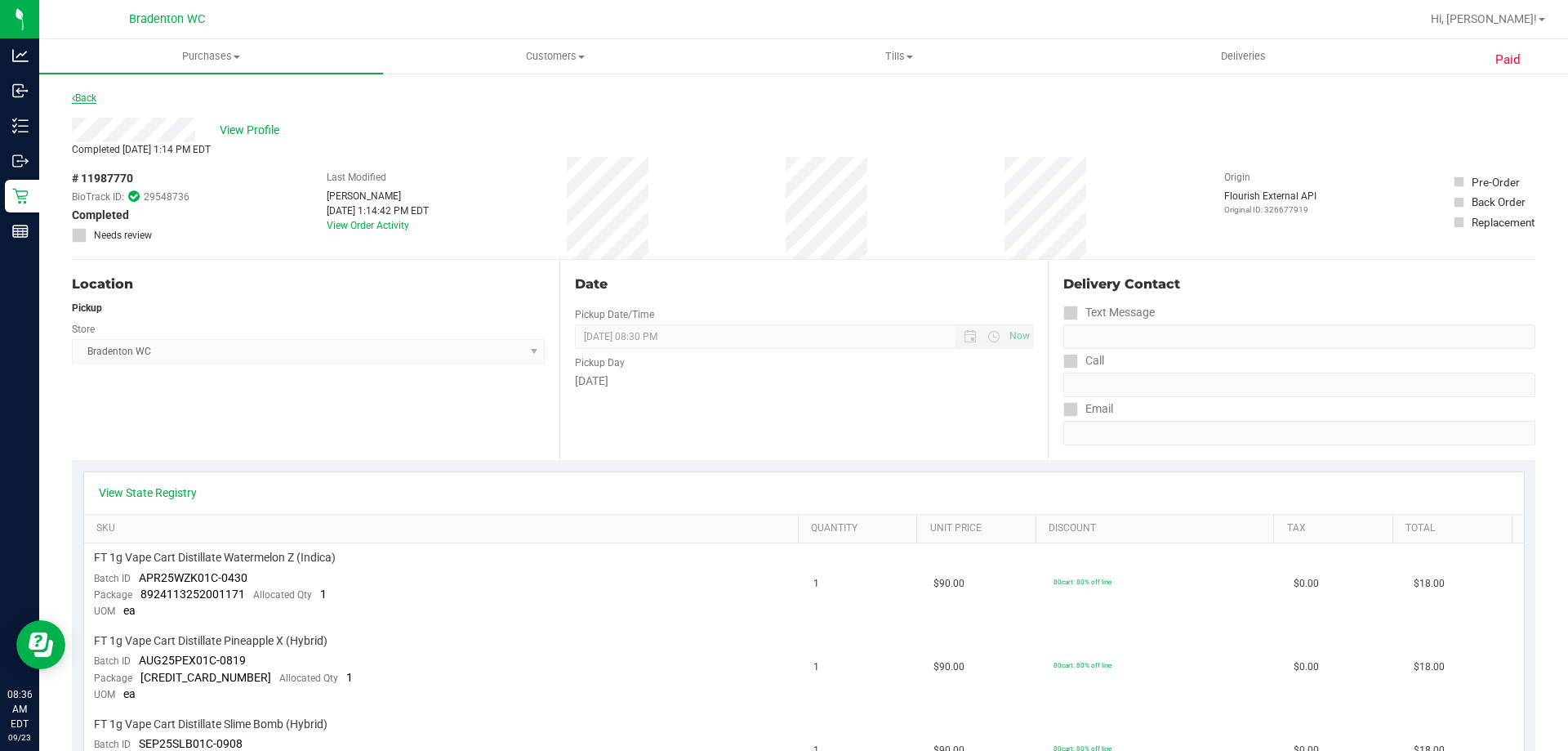
click at [81, 93] on link "Back" at bounding box center [84, 99] width 25 height 12
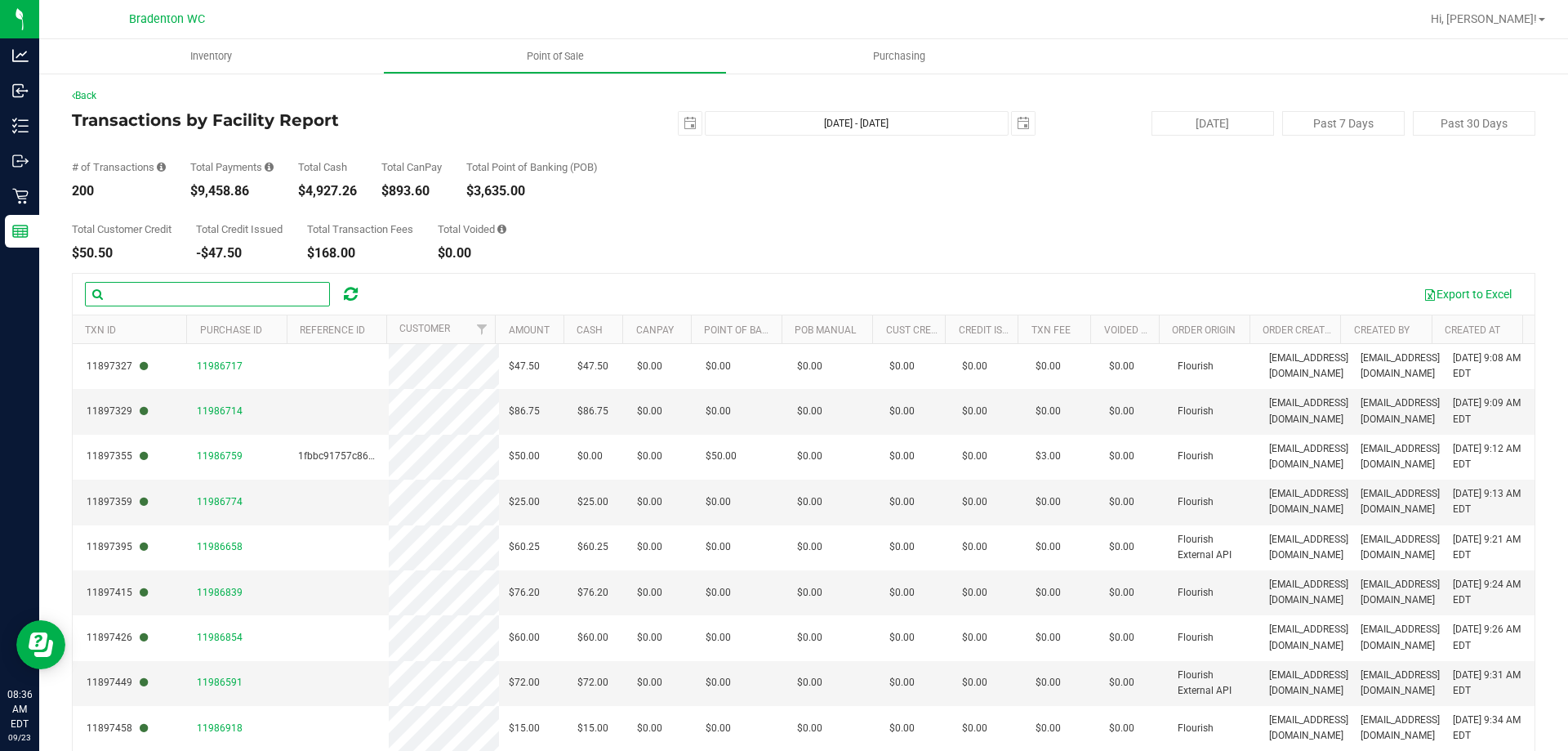
click at [170, 293] on input "text" at bounding box center [207, 293] width 245 height 25
paste input "11899680"
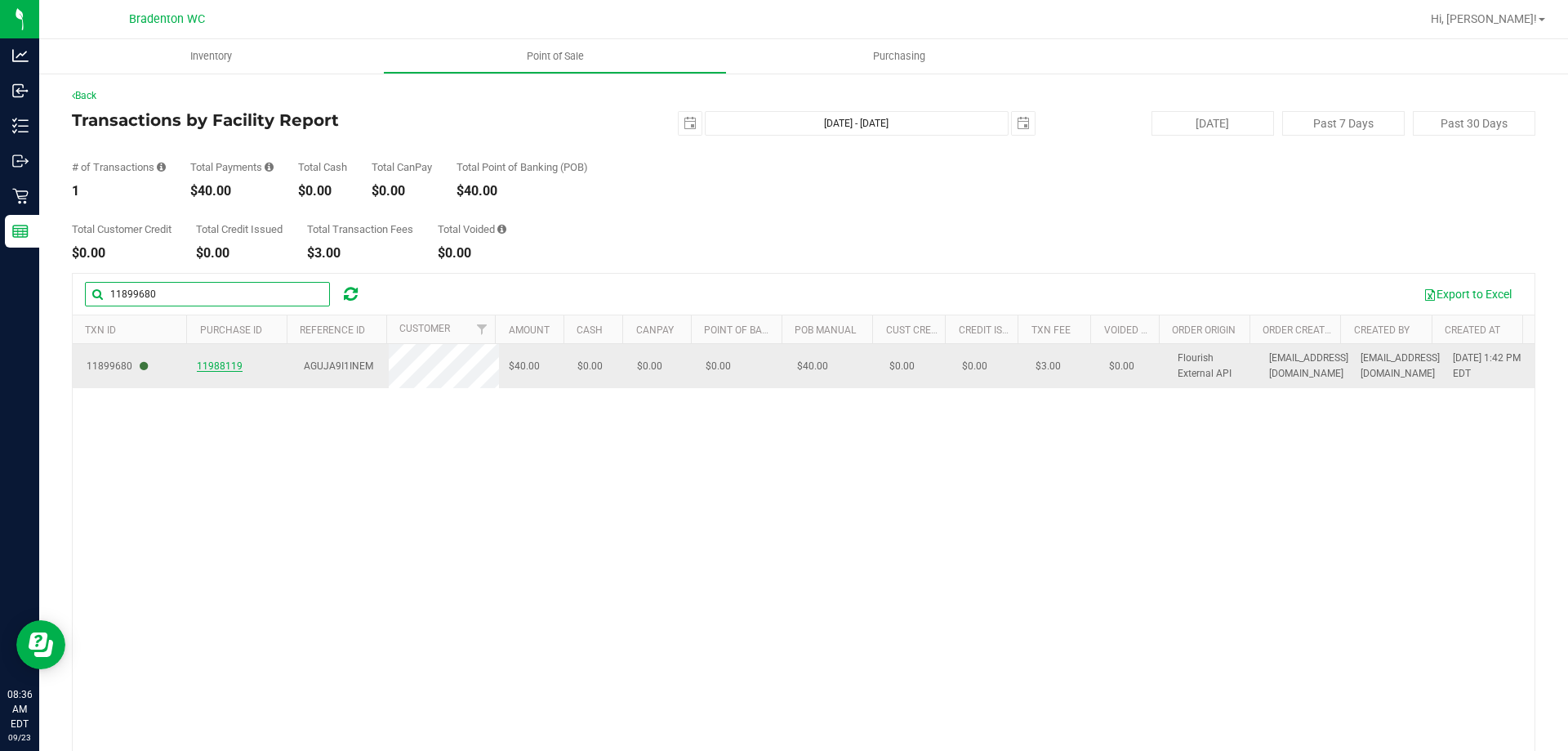
type input "11899680"
click at [234, 365] on span "11988119" at bounding box center [219, 366] width 45 height 12
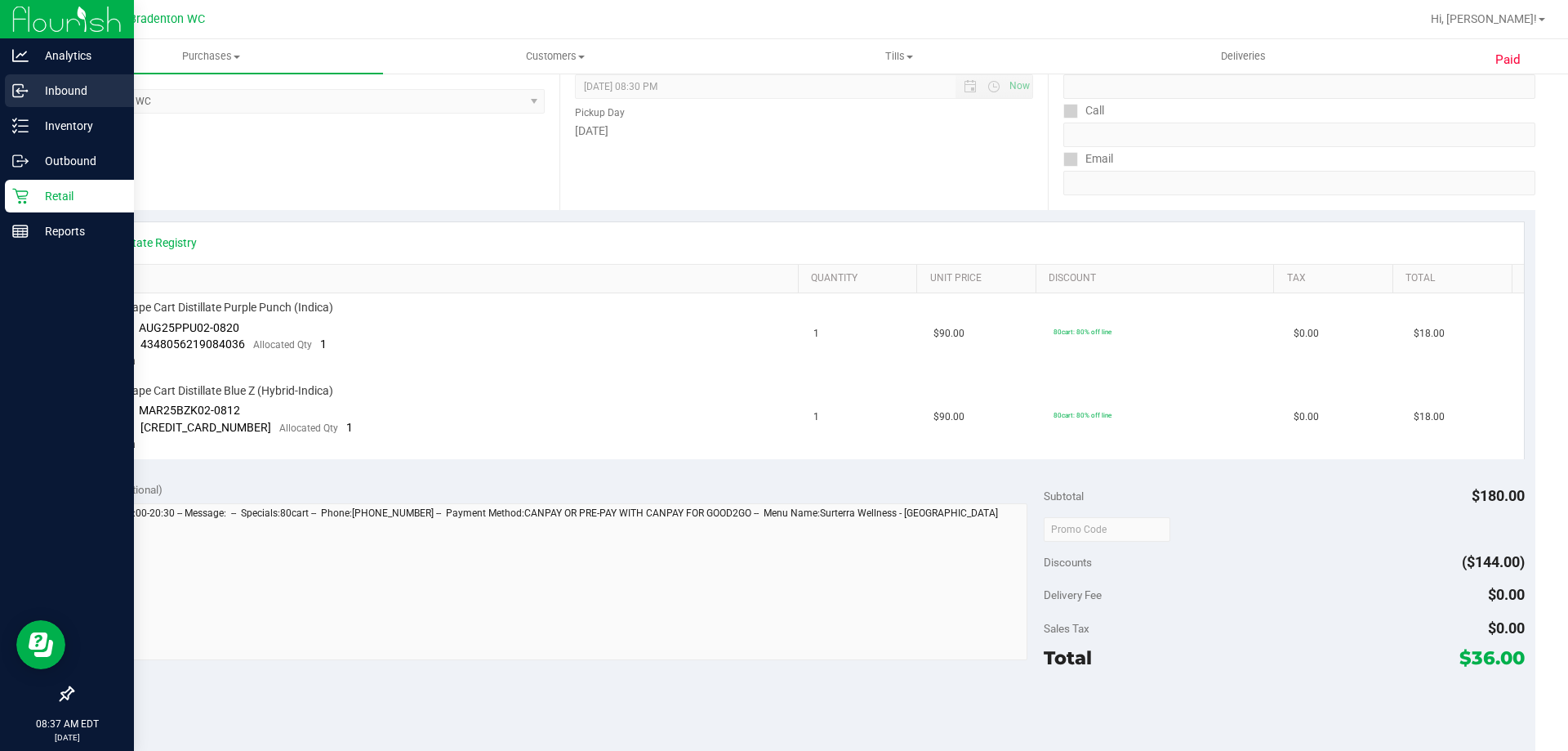
scroll to position [187, 0]
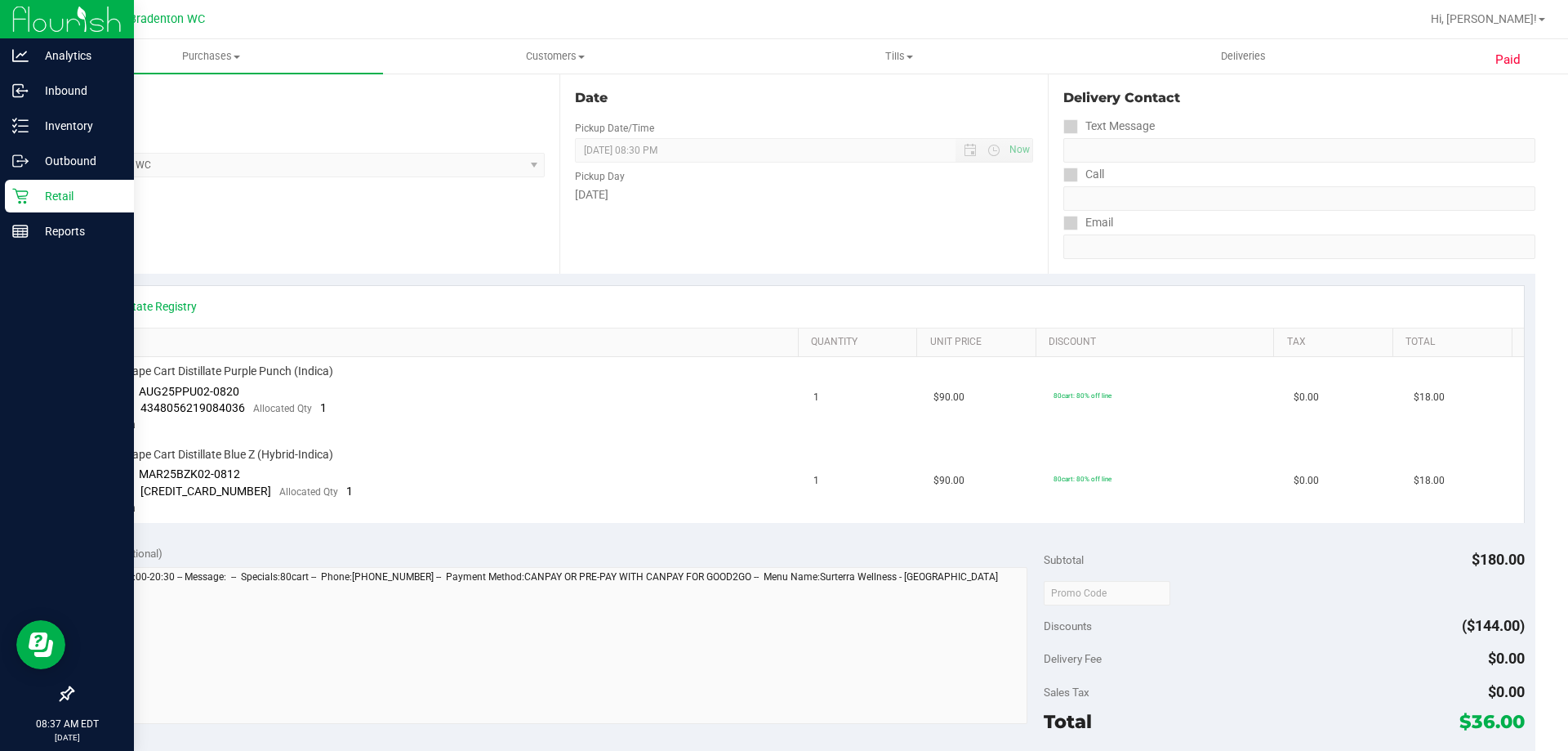
click at [93, 193] on p "Retail" at bounding box center [77, 196] width 98 height 20
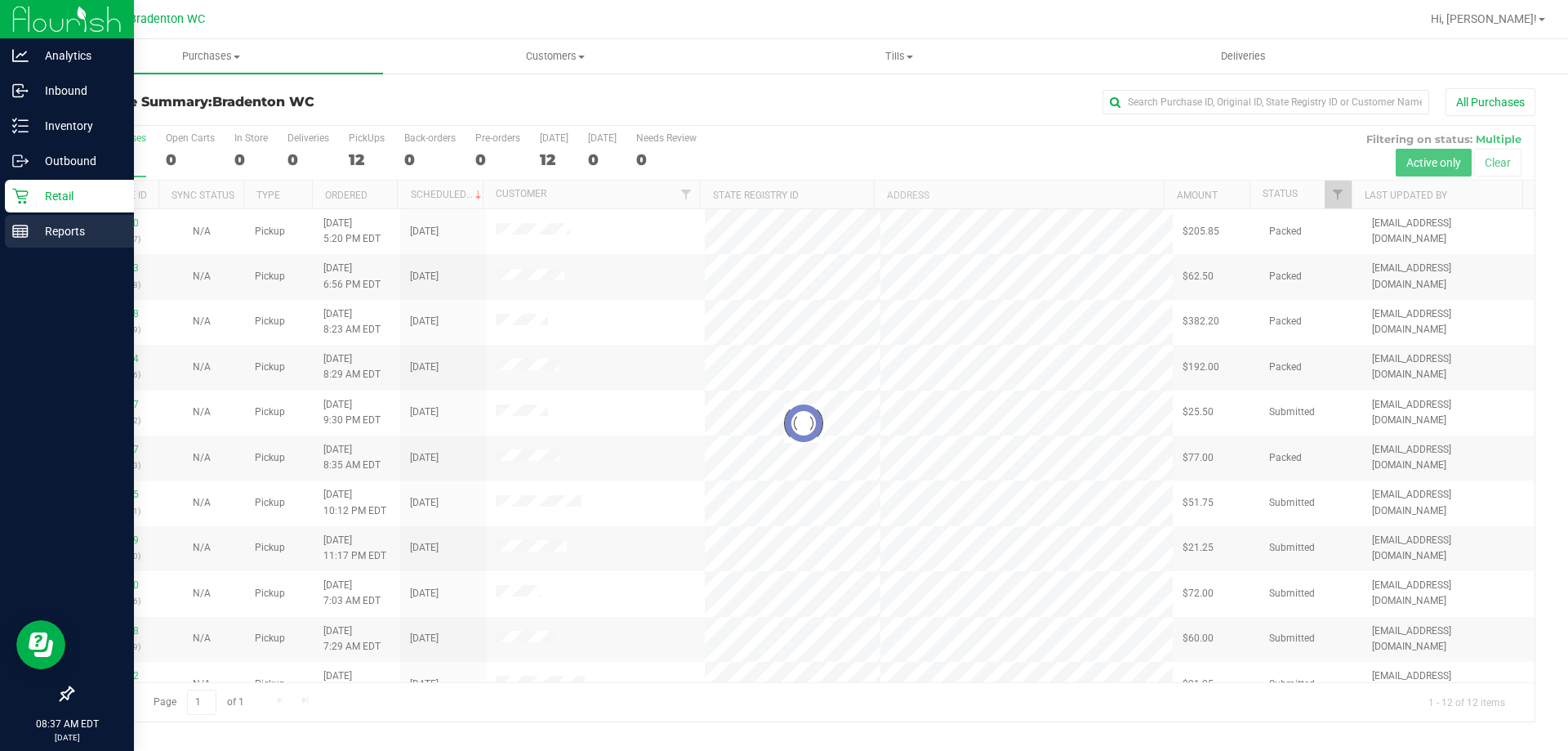
click at [72, 225] on p "Reports" at bounding box center [77, 231] width 98 height 20
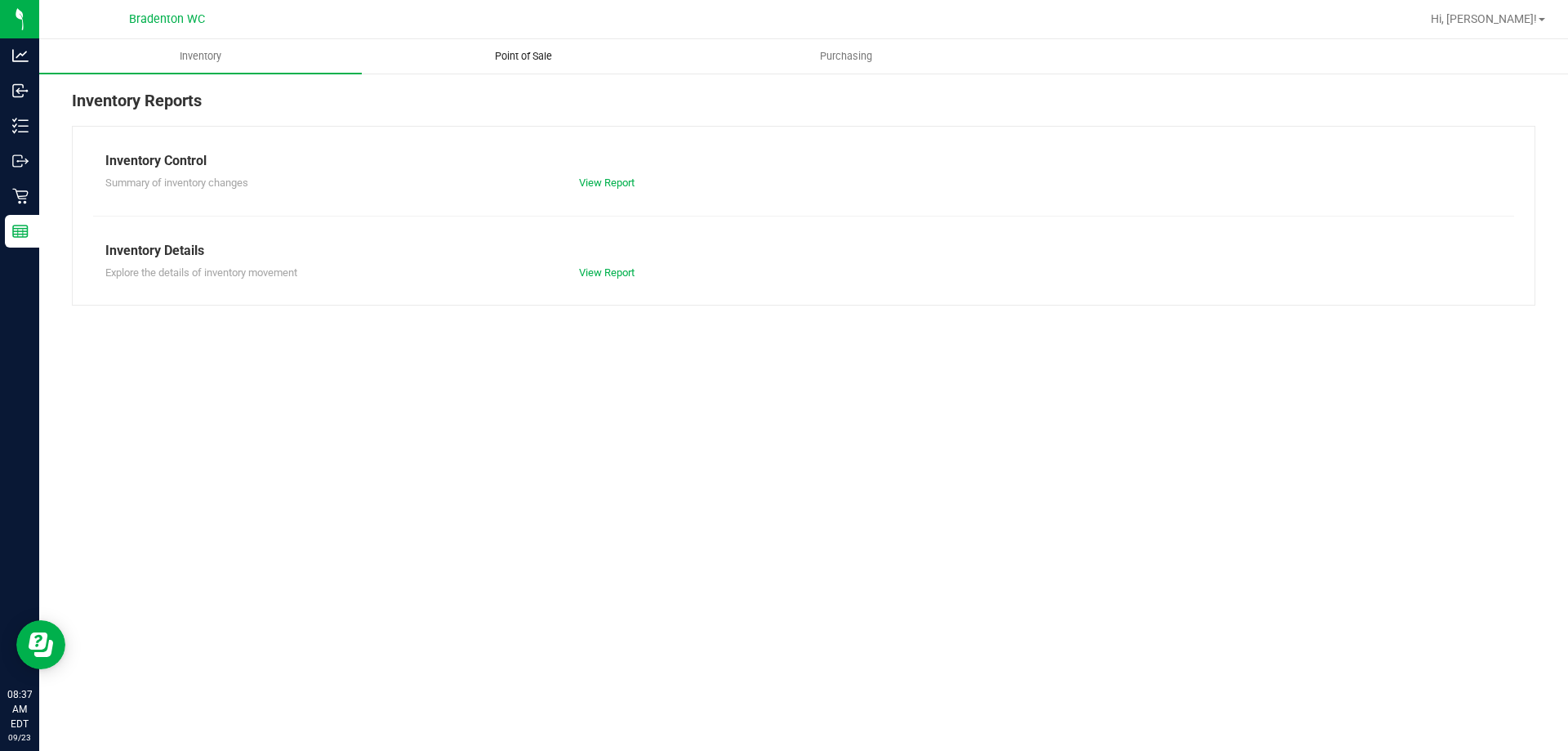
click at [512, 46] on uib-tab-heading "Point of Sale" at bounding box center [522, 56] width 321 height 33
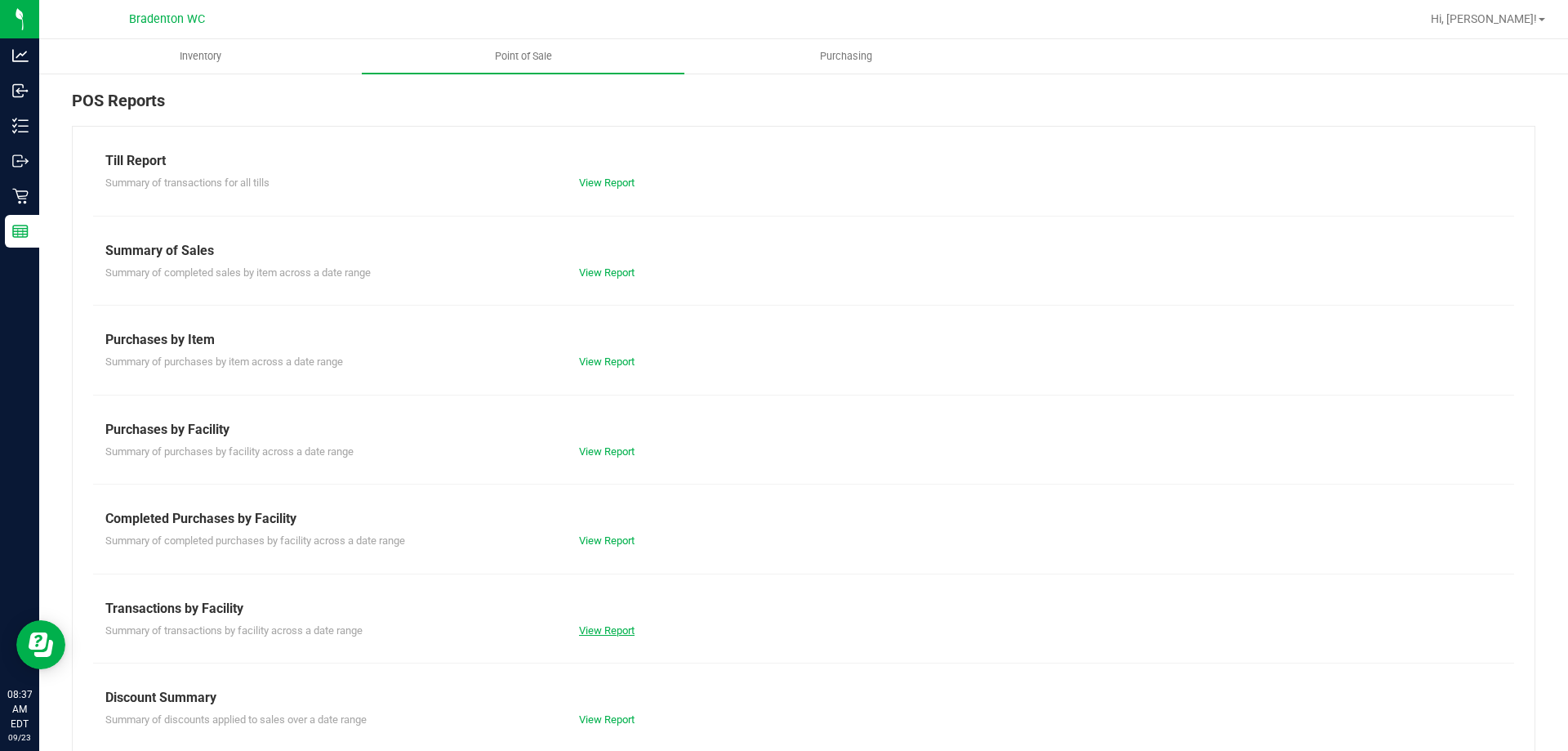
click at [623, 627] on link "View Report" at bounding box center [607, 630] width 55 height 12
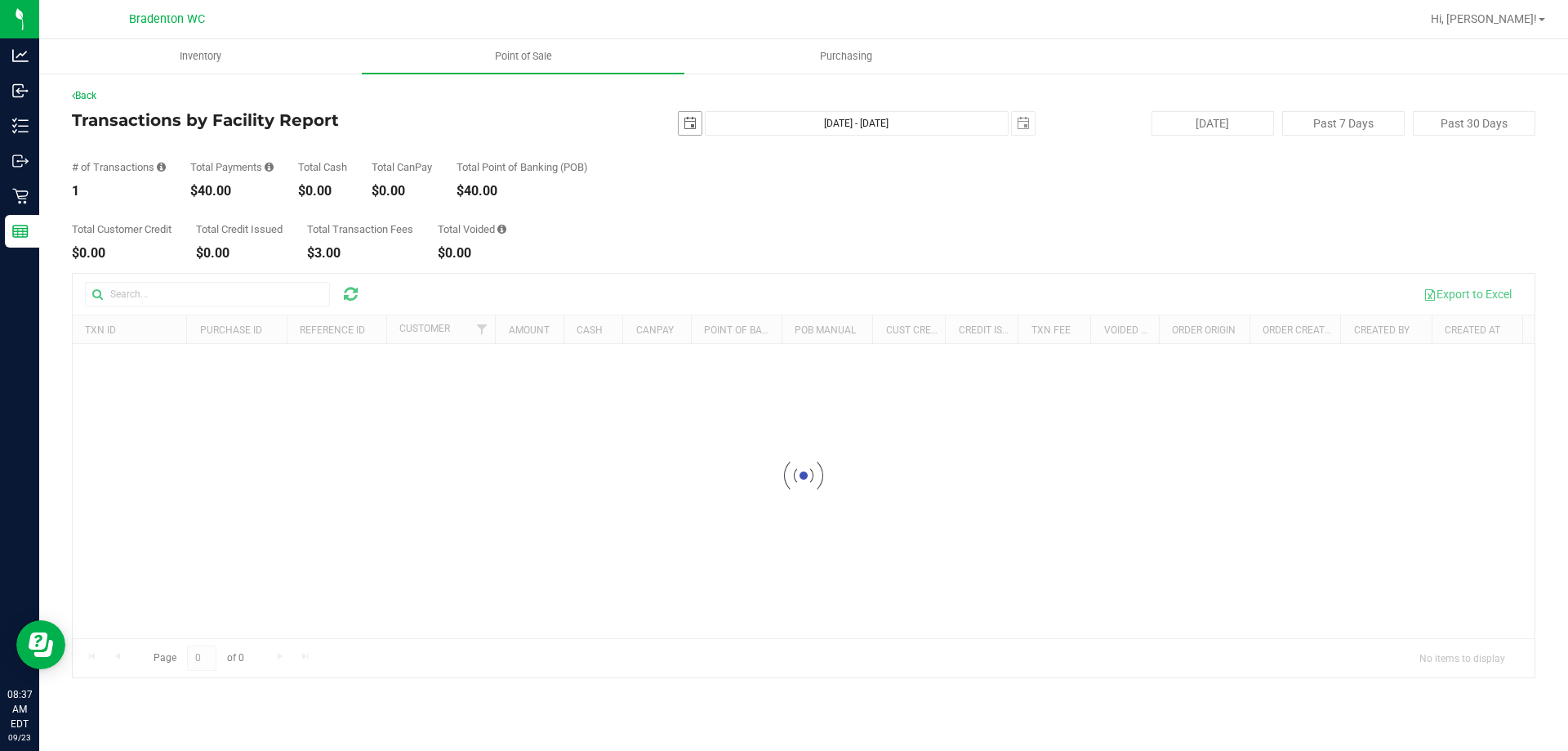
click at [699, 116] on span "select" at bounding box center [690, 122] width 23 height 23
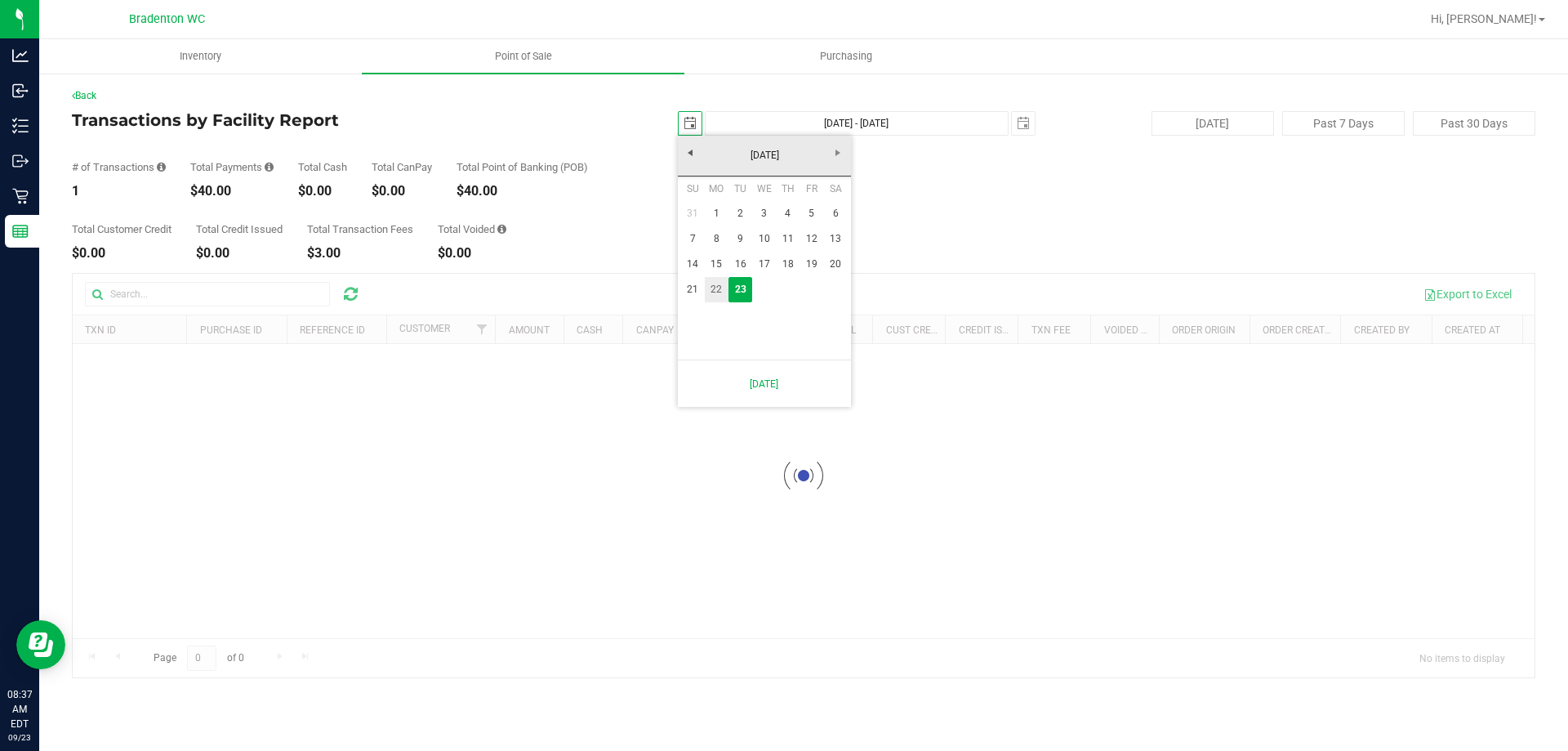
click at [715, 290] on link "22" at bounding box center [716, 290] width 24 height 26
type input "[DATE]"
click at [1021, 121] on span "select" at bounding box center [1022, 122] width 13 height 13
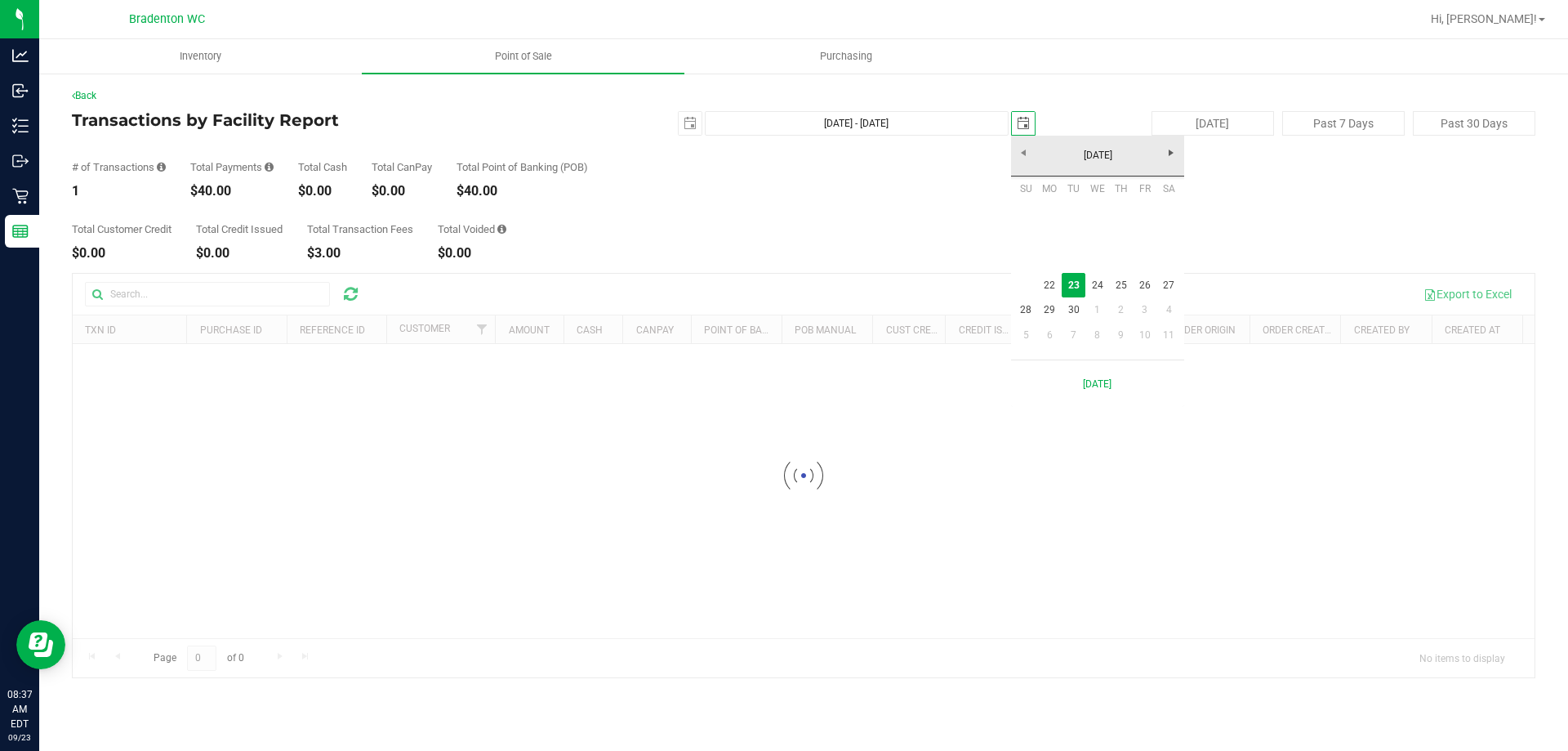
scroll to position [0, 40]
click at [1056, 286] on link "22" at bounding box center [1050, 285] width 24 height 26
type input "[DATE] - [DATE]"
type input "[DATE]"
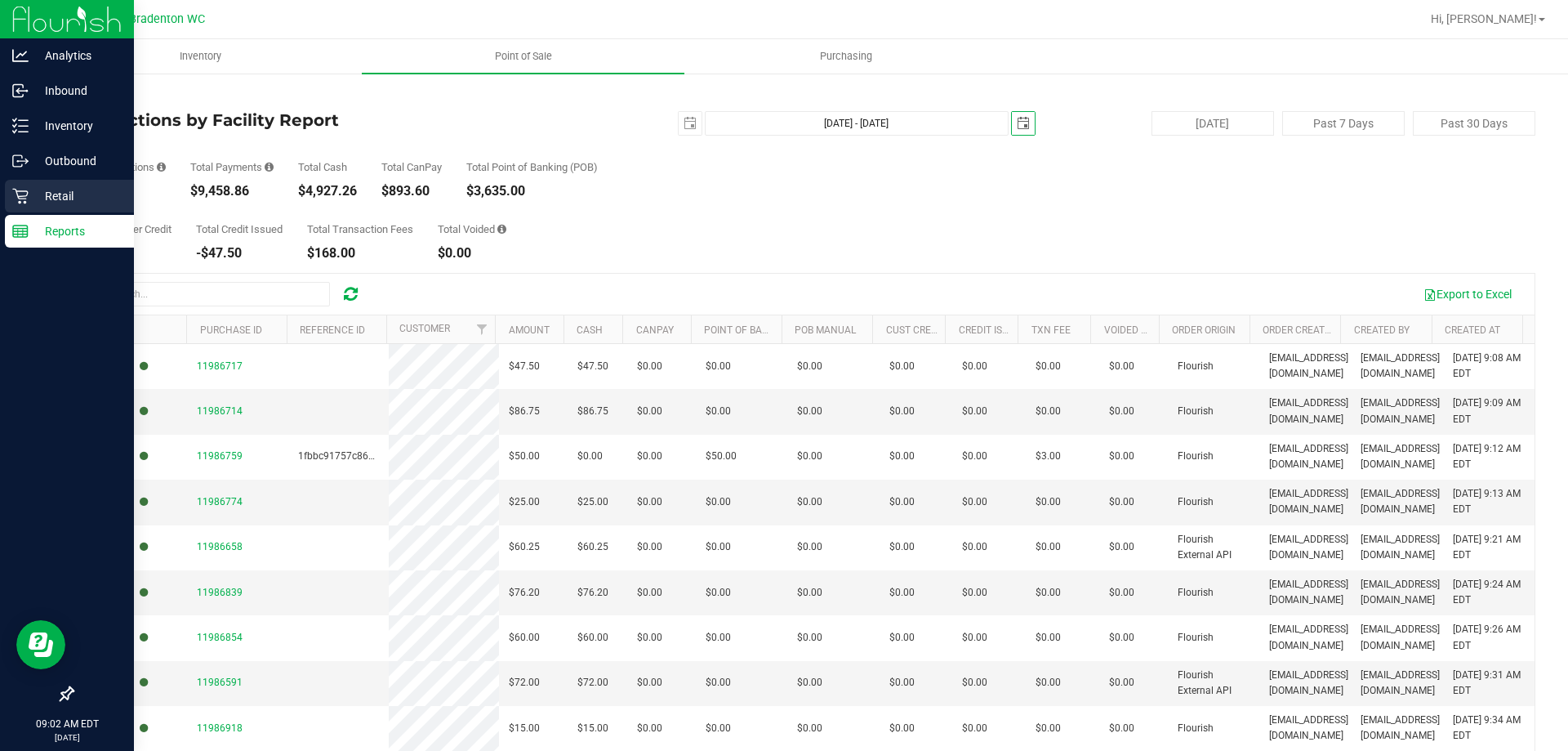
click at [69, 195] on p "Retail" at bounding box center [77, 196] width 98 height 20
